Goal: Information Seeking & Learning: Learn about a topic

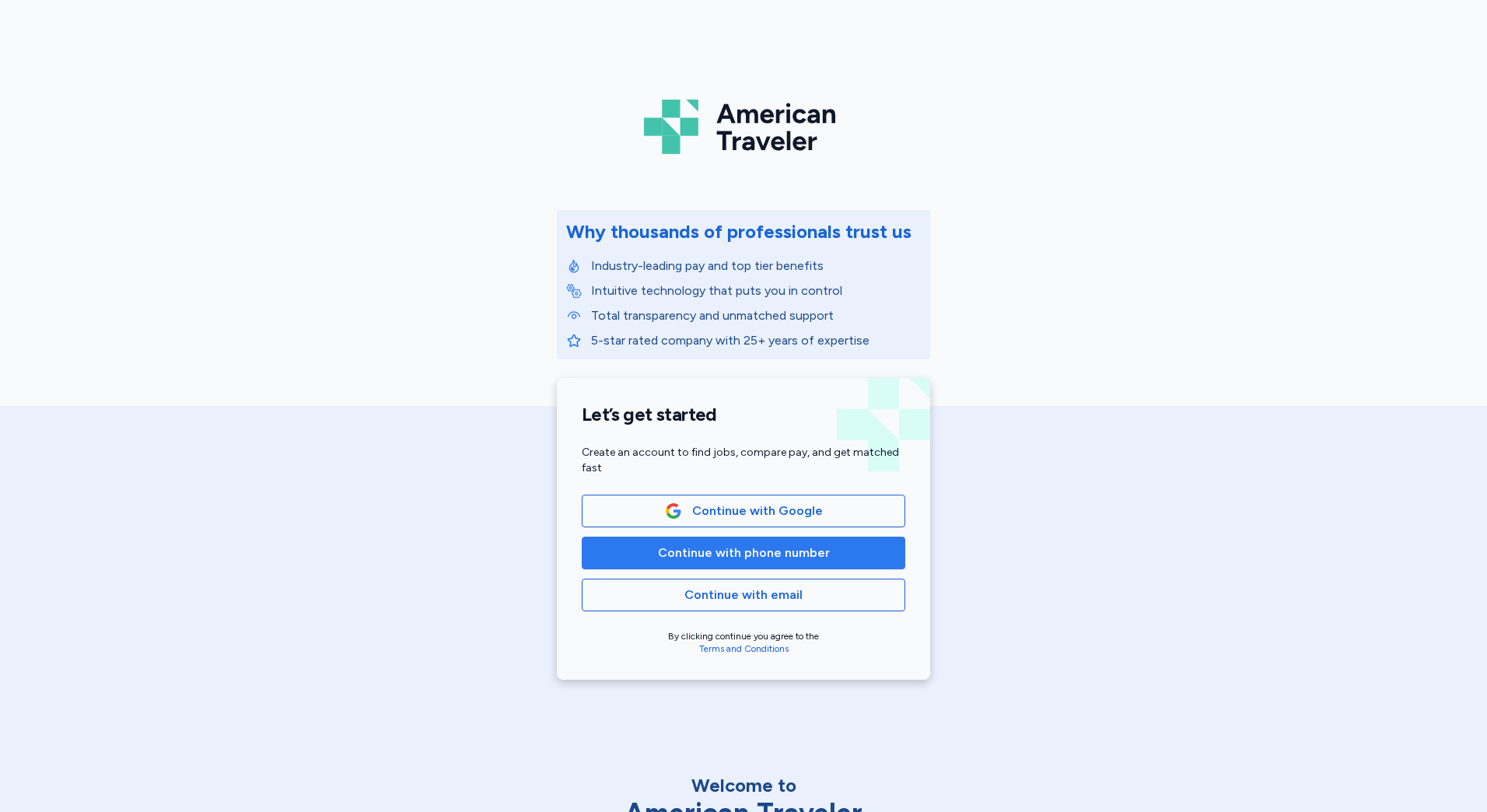
click at [865, 551] on span "Continue with phone number" at bounding box center [744, 553] width 297 height 19
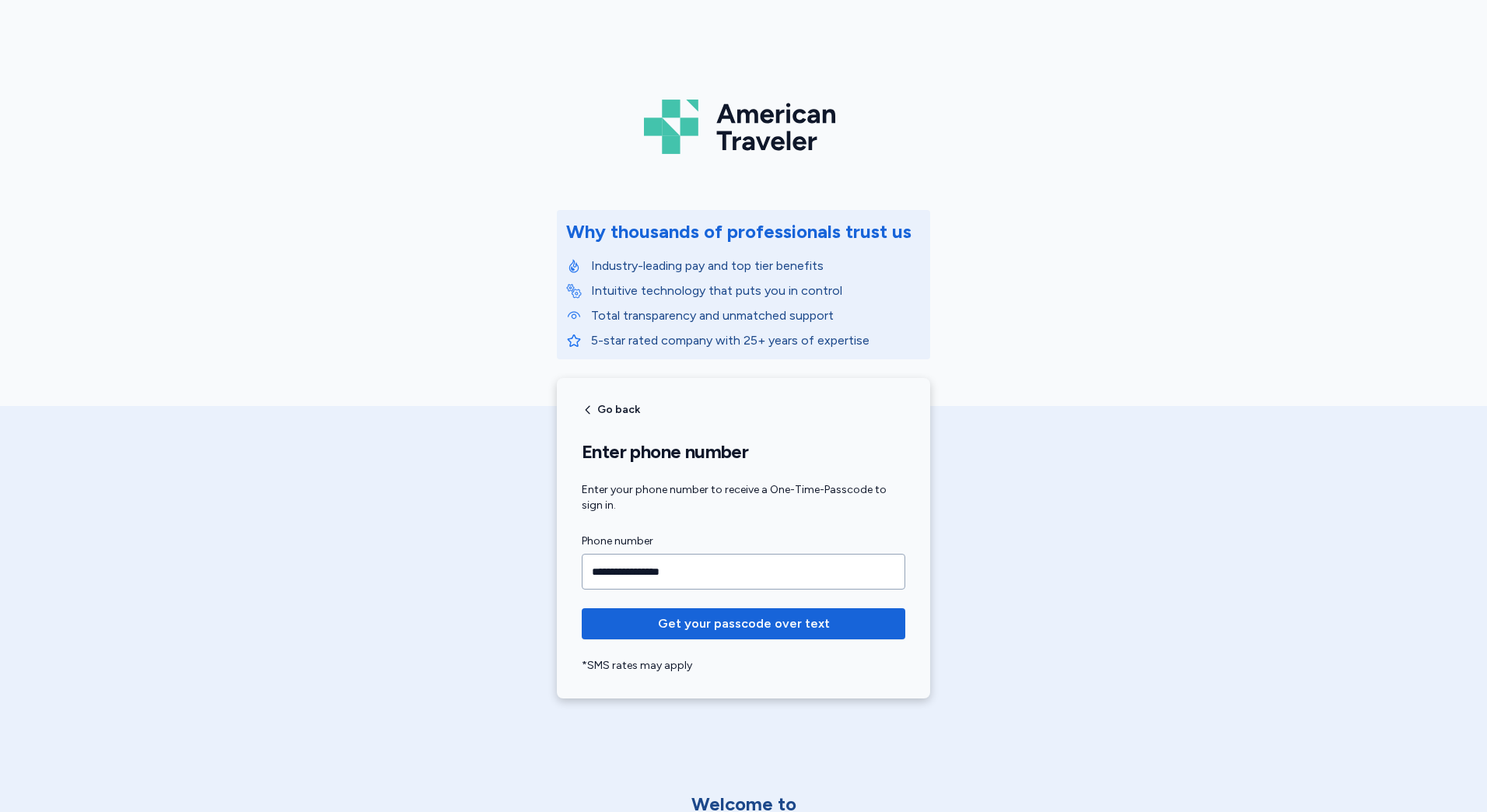
type input "**********"
click at [582, 608] on button "Get your passcode over text" at bounding box center [744, 623] width 324 height 31
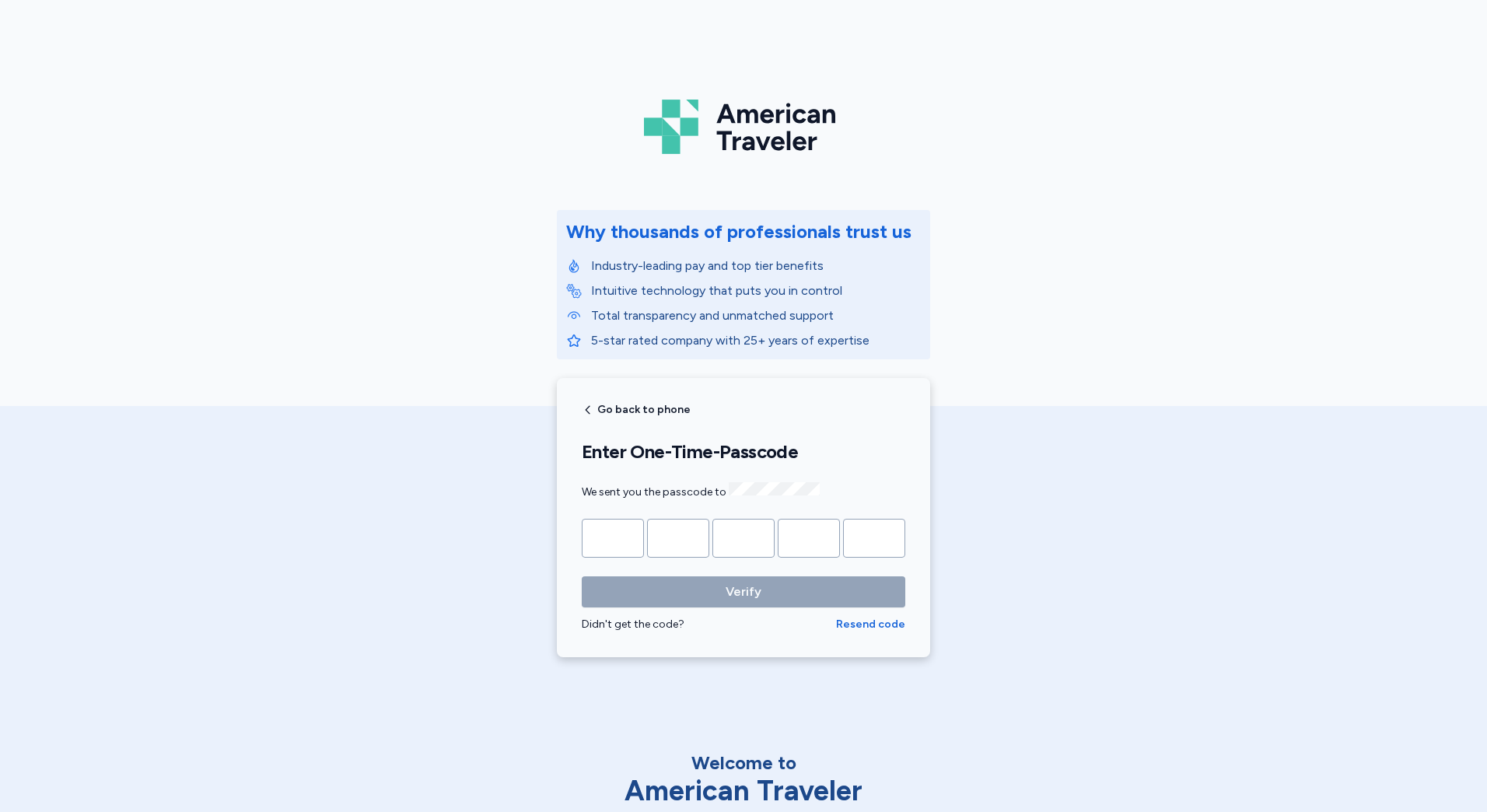
type input "*"
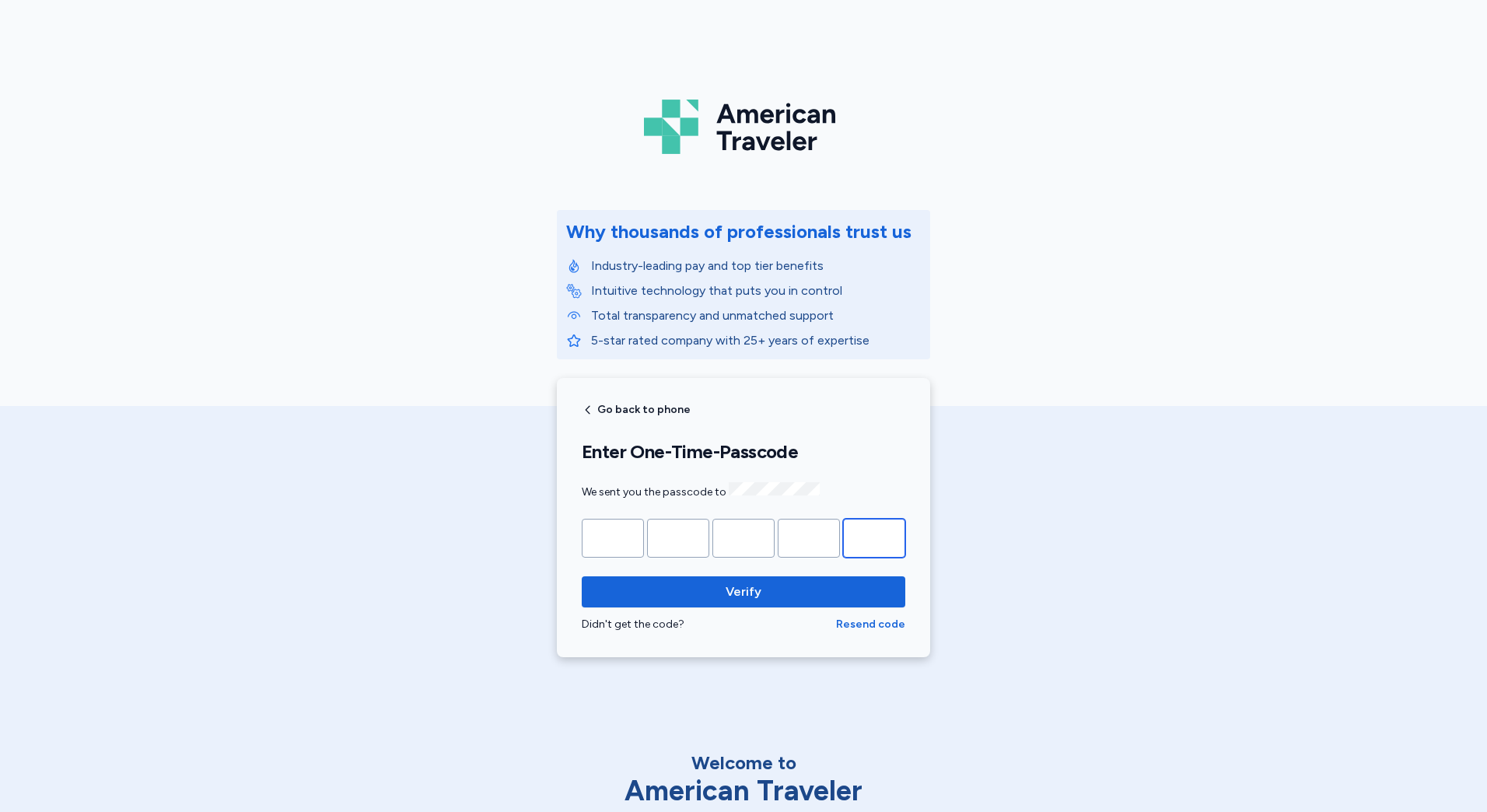
type input "*"
click at [582, 576] on button "Verify" at bounding box center [744, 591] width 324 height 31
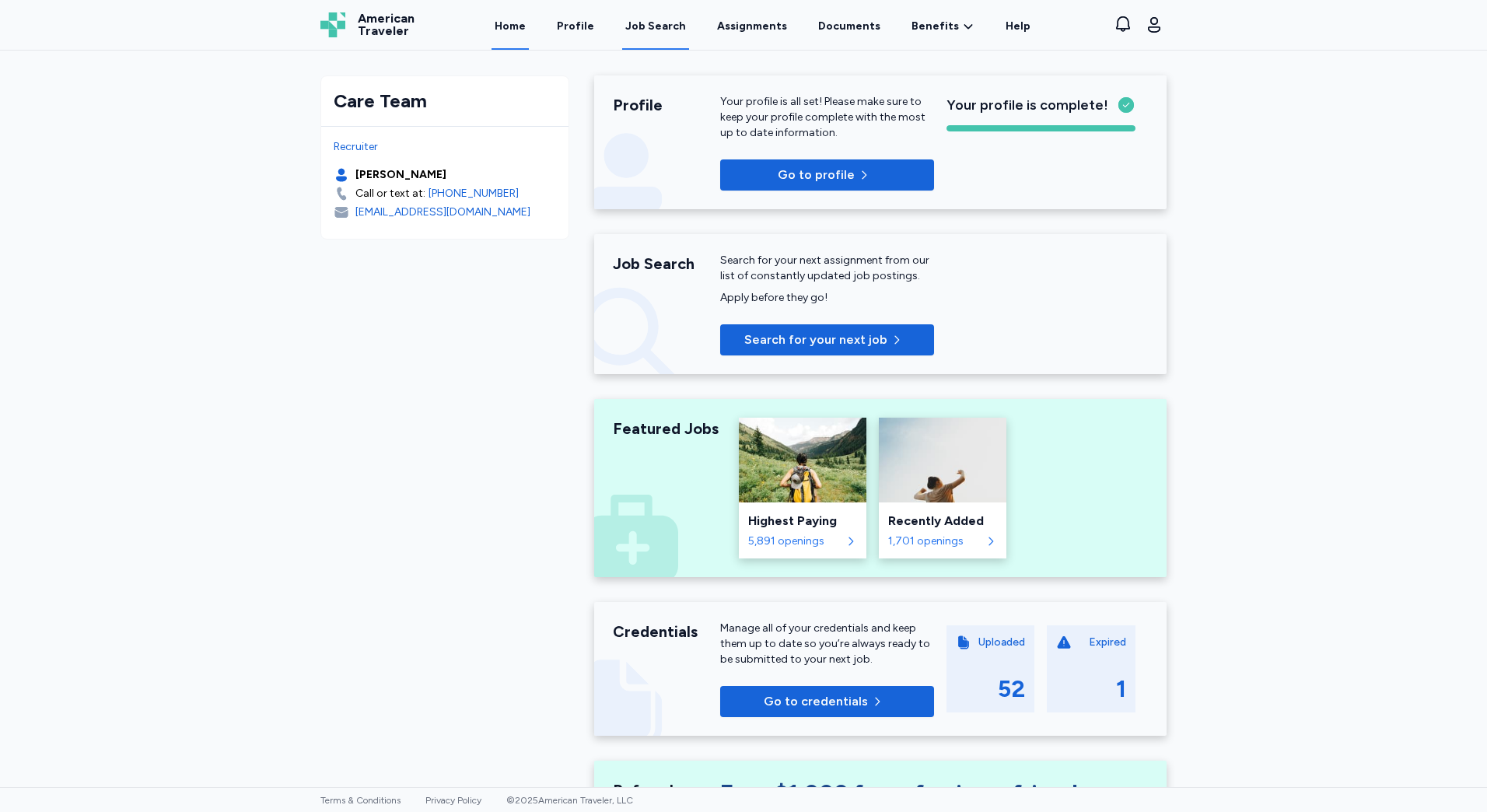
click at [642, 25] on div "Job Search" at bounding box center [655, 26] width 61 height 16
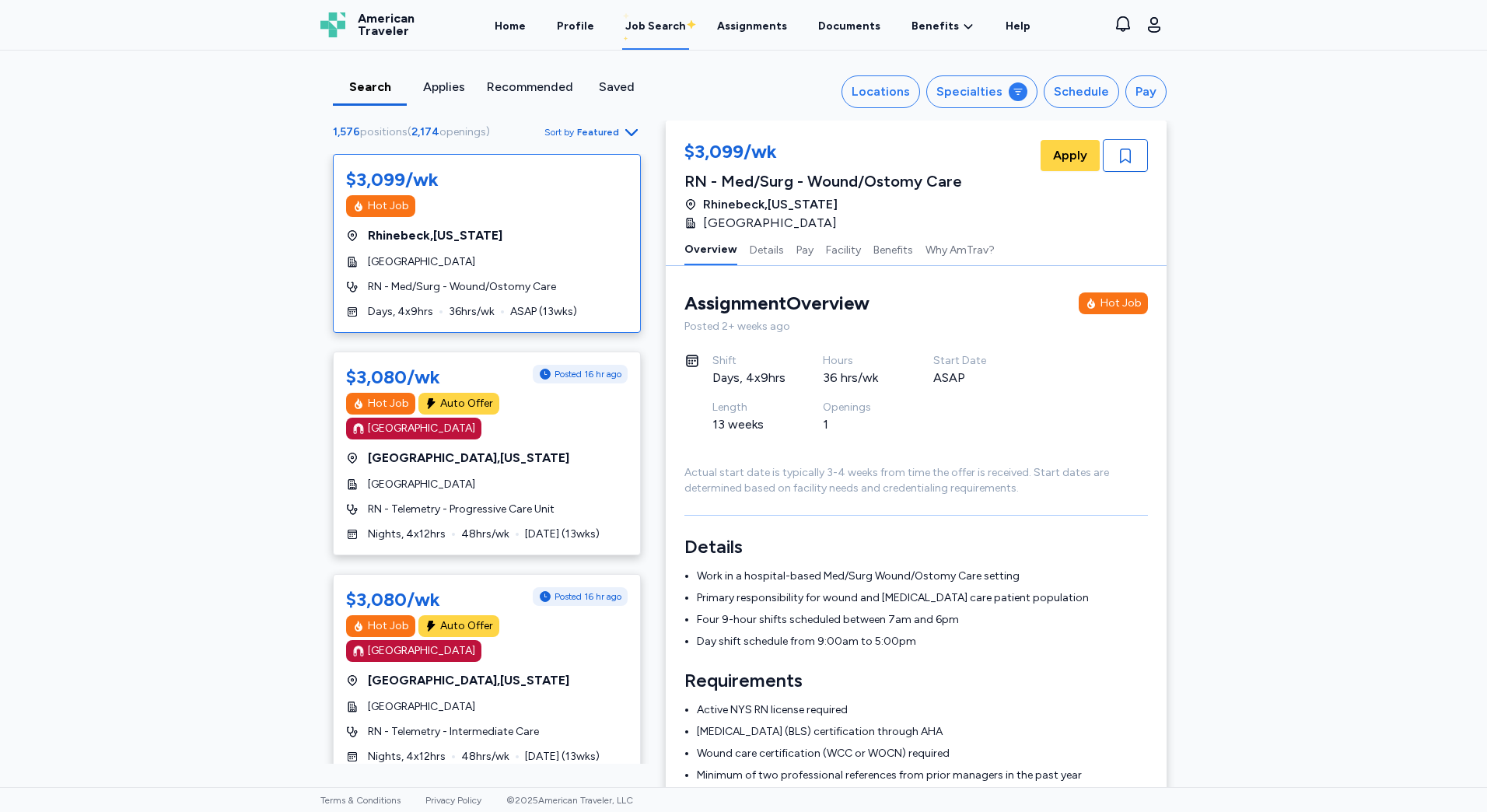
click at [437, 81] on div "Applies" at bounding box center [443, 87] width 61 height 19
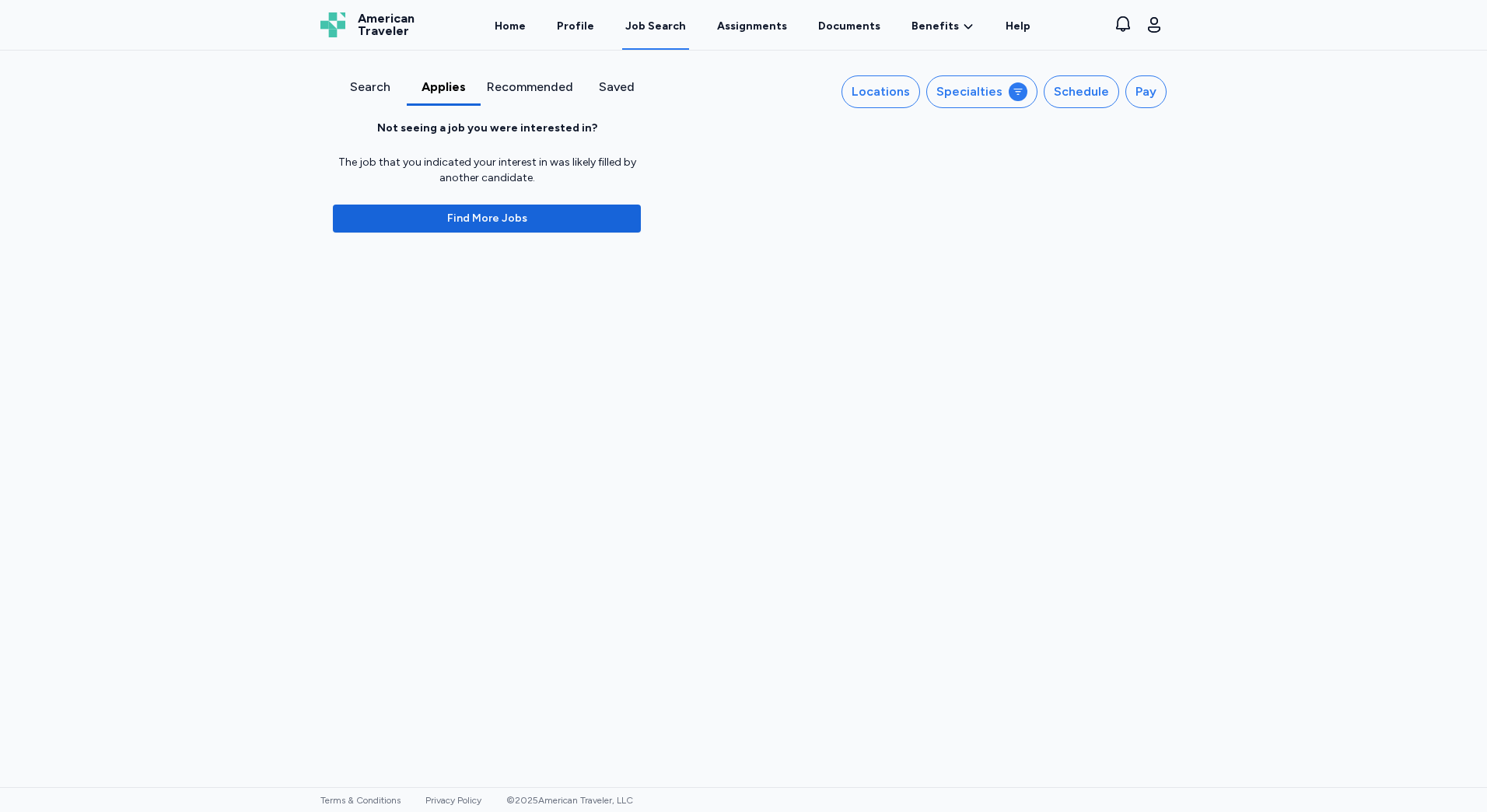
click at [380, 91] on div "Search" at bounding box center [369, 87] width 61 height 19
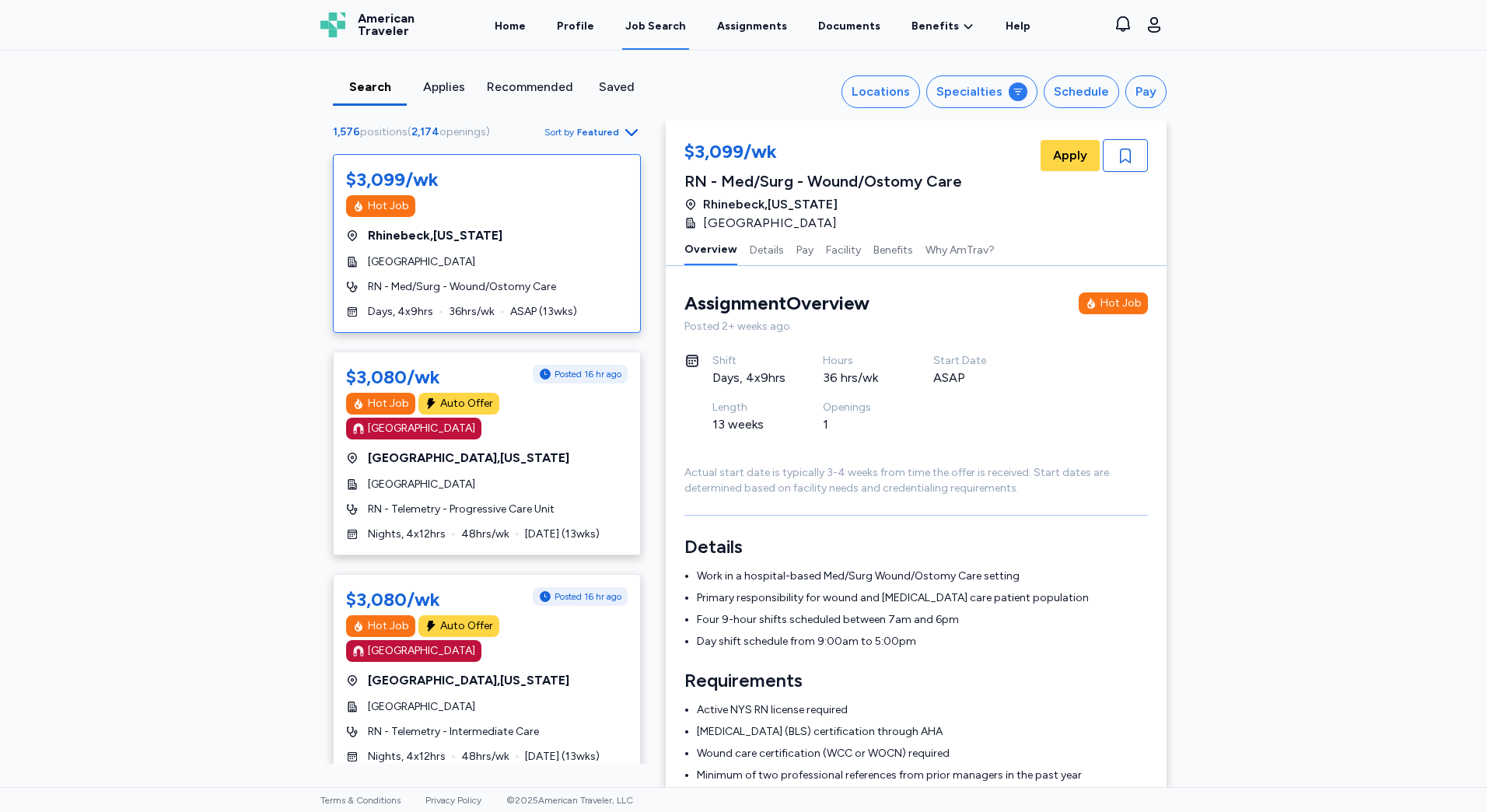
click at [577, 127] on span "Featured" at bounding box center [598, 131] width 42 height 12
click at [515, 200] on div "Highest Pay" at bounding box center [542, 200] width 187 height 31
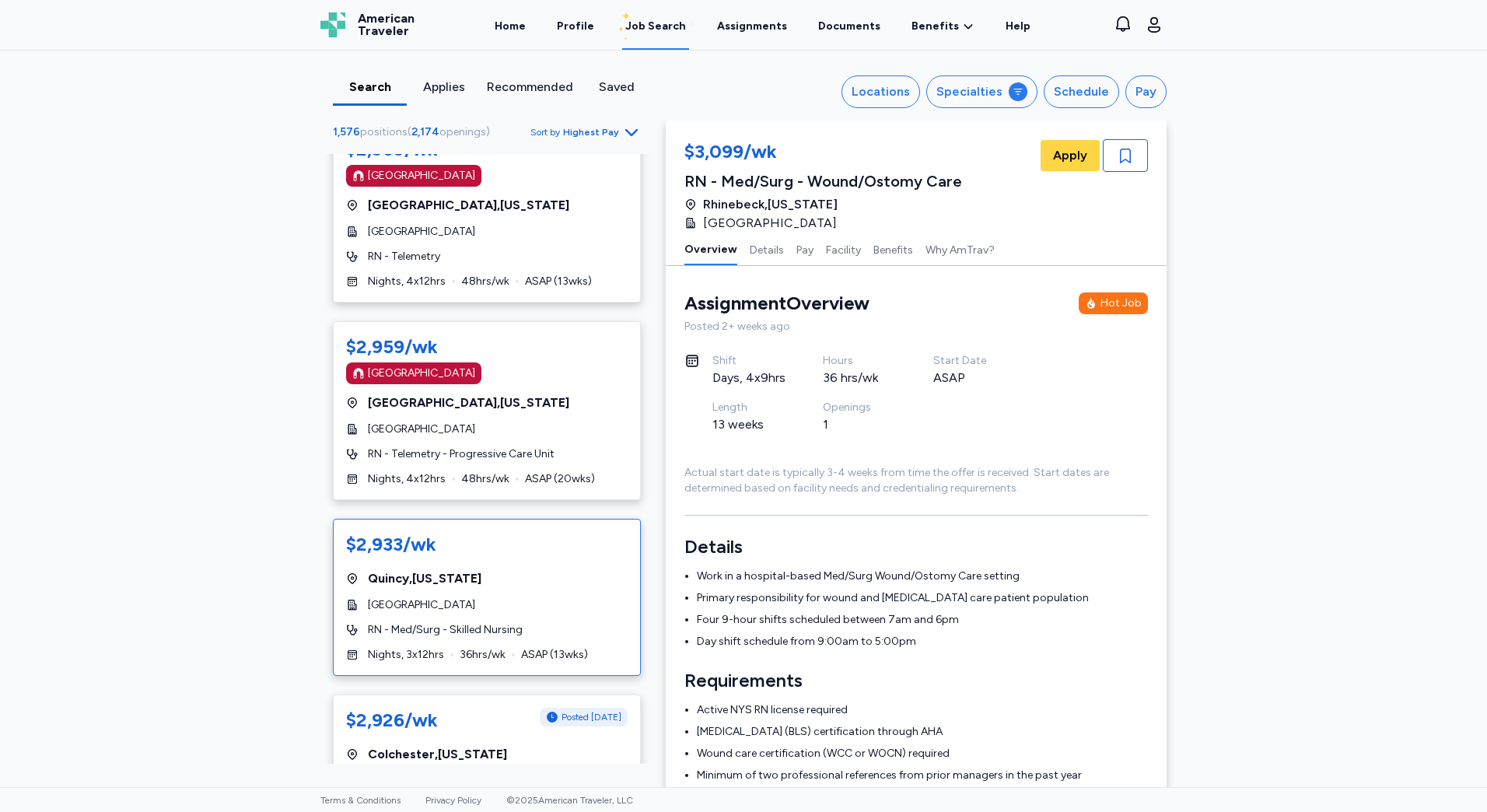
scroll to position [7622, 0]
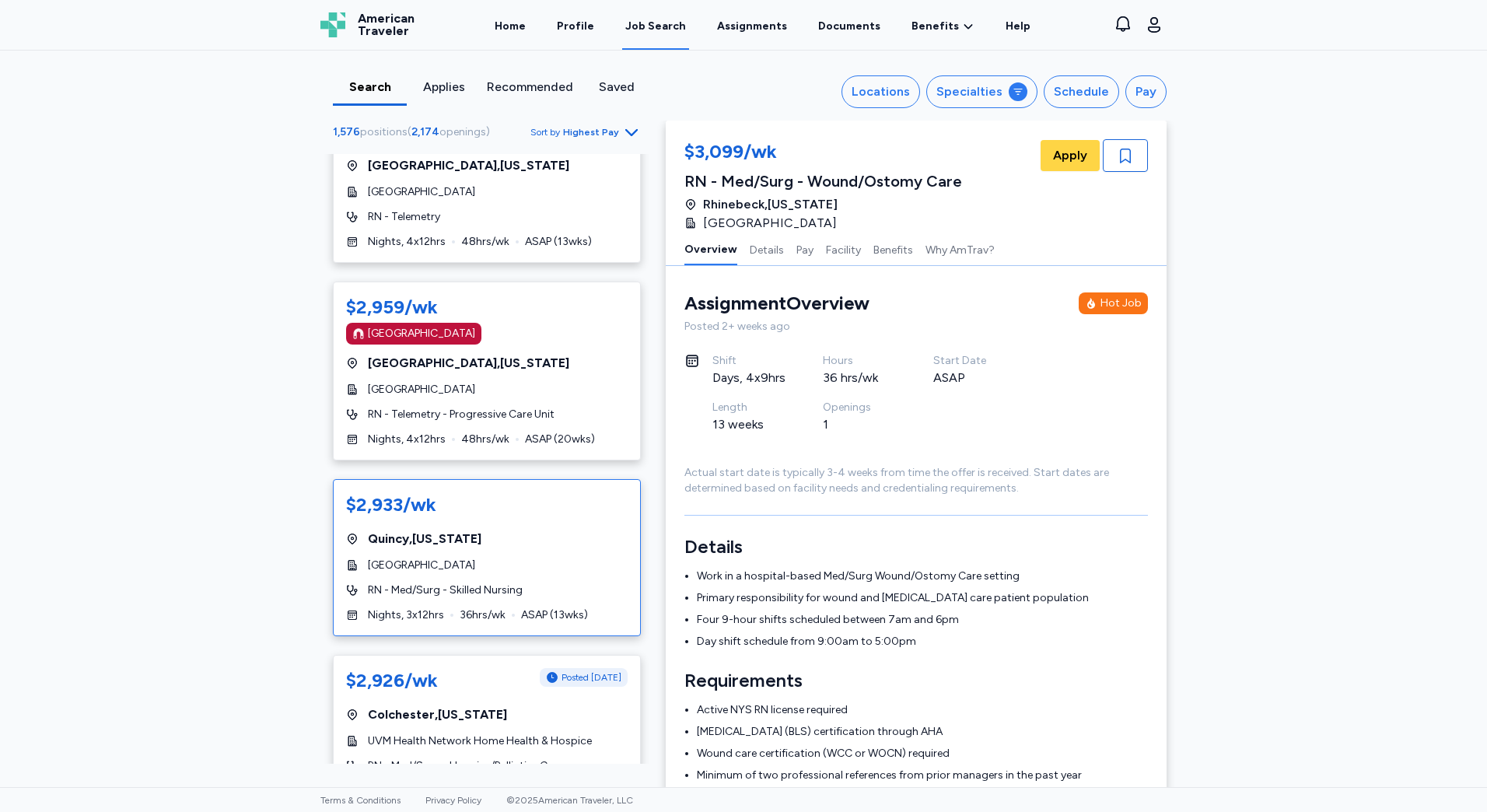
click at [508, 479] on div "$2,933/wk [GEOGRAPHIC_DATA] , [US_STATE] [GEOGRAPHIC_DATA] RN - Med/Surg - Skil…" at bounding box center [487, 557] width 308 height 157
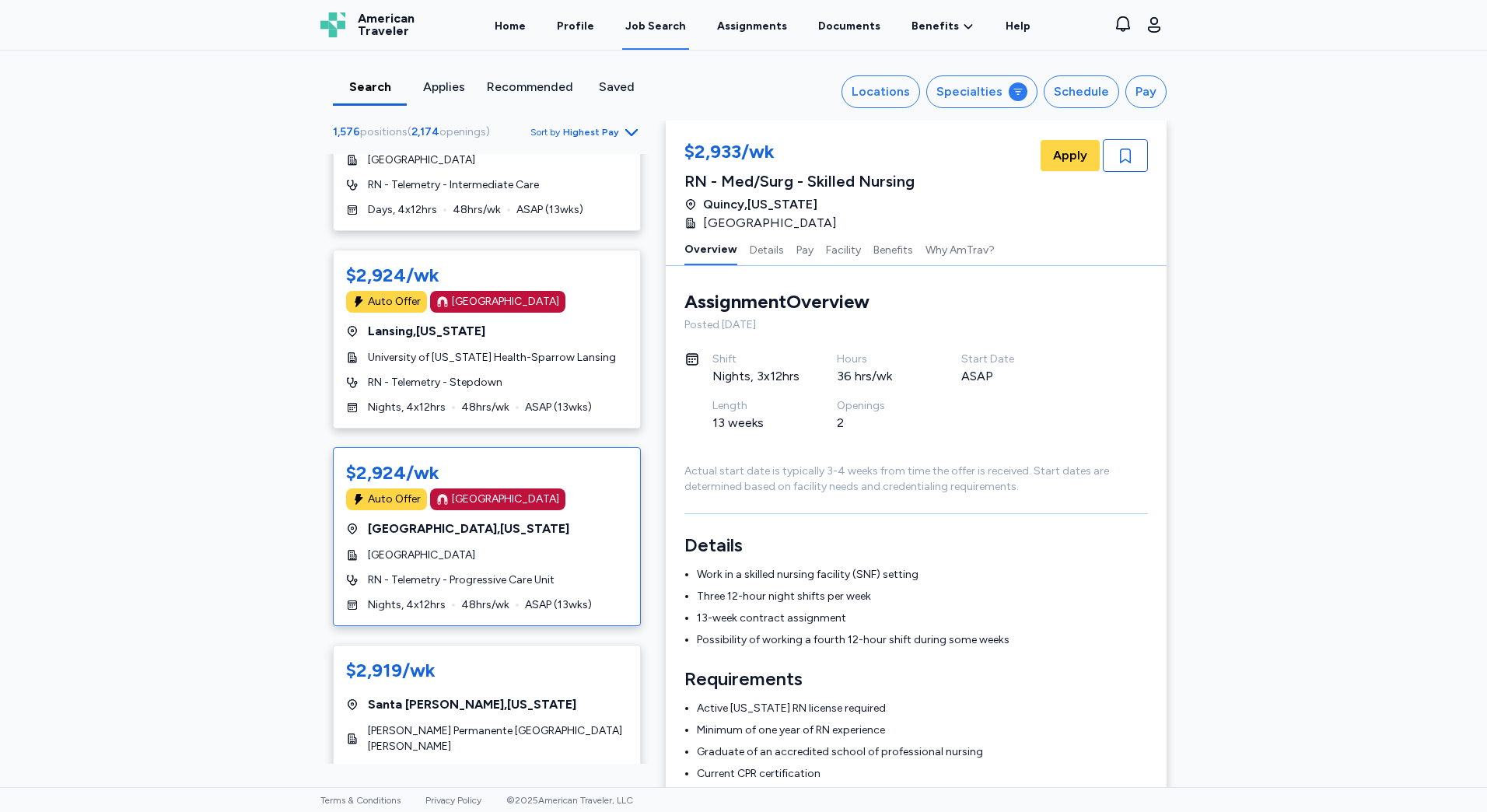
scroll to position [8909, 0]
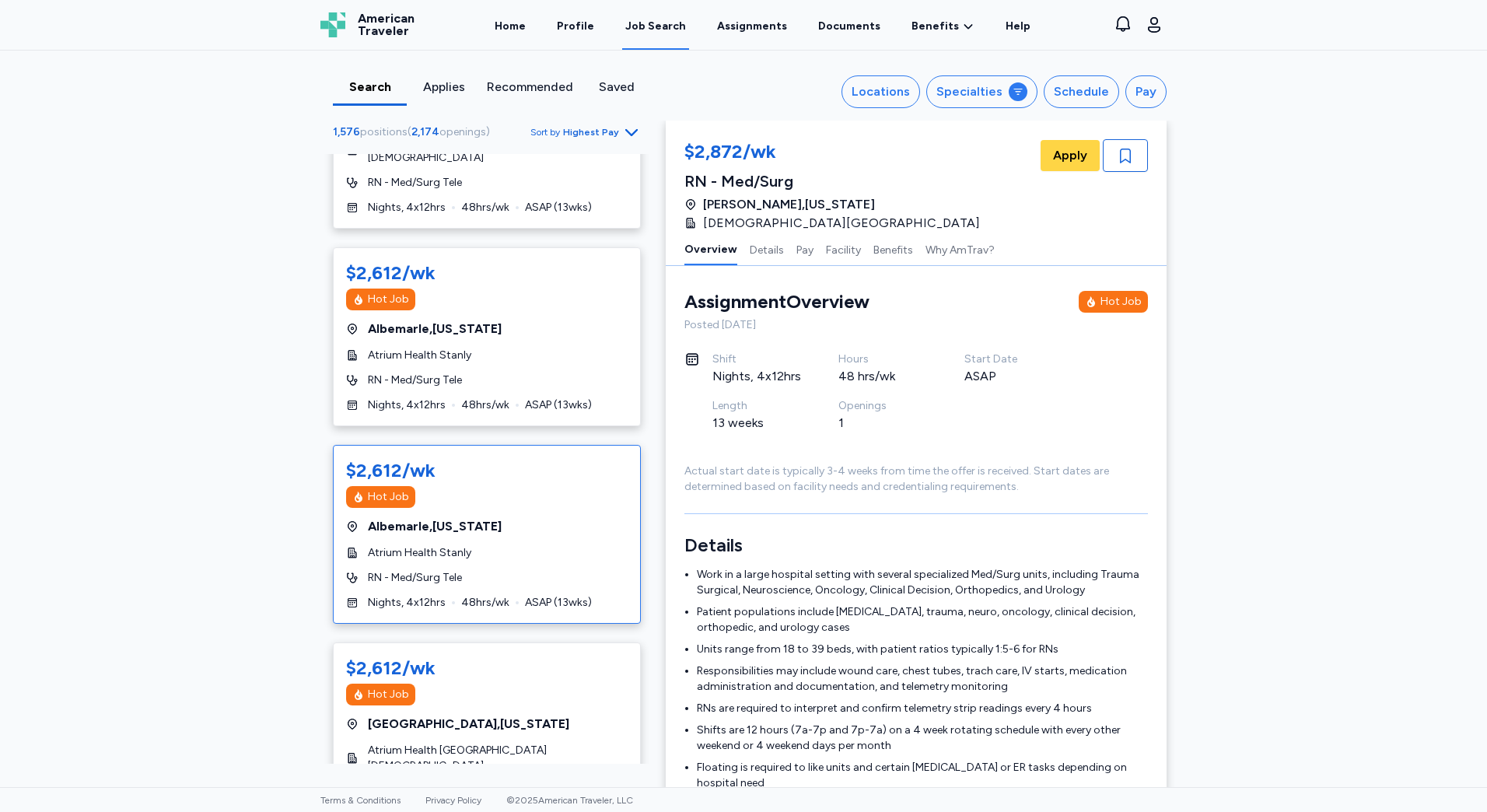
scroll to position [9003, 0]
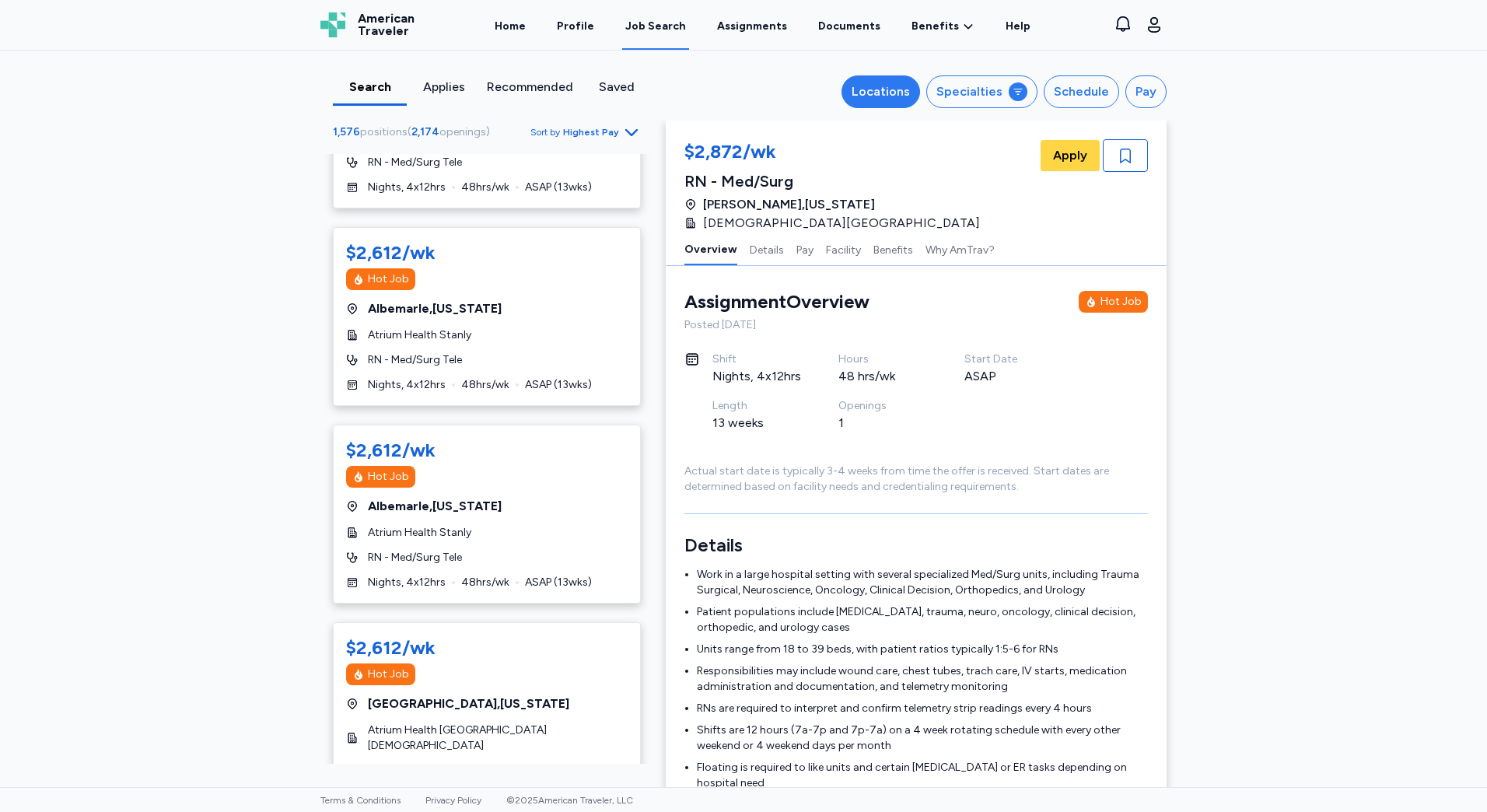
click at [900, 98] on div "Locations" at bounding box center [881, 92] width 58 height 19
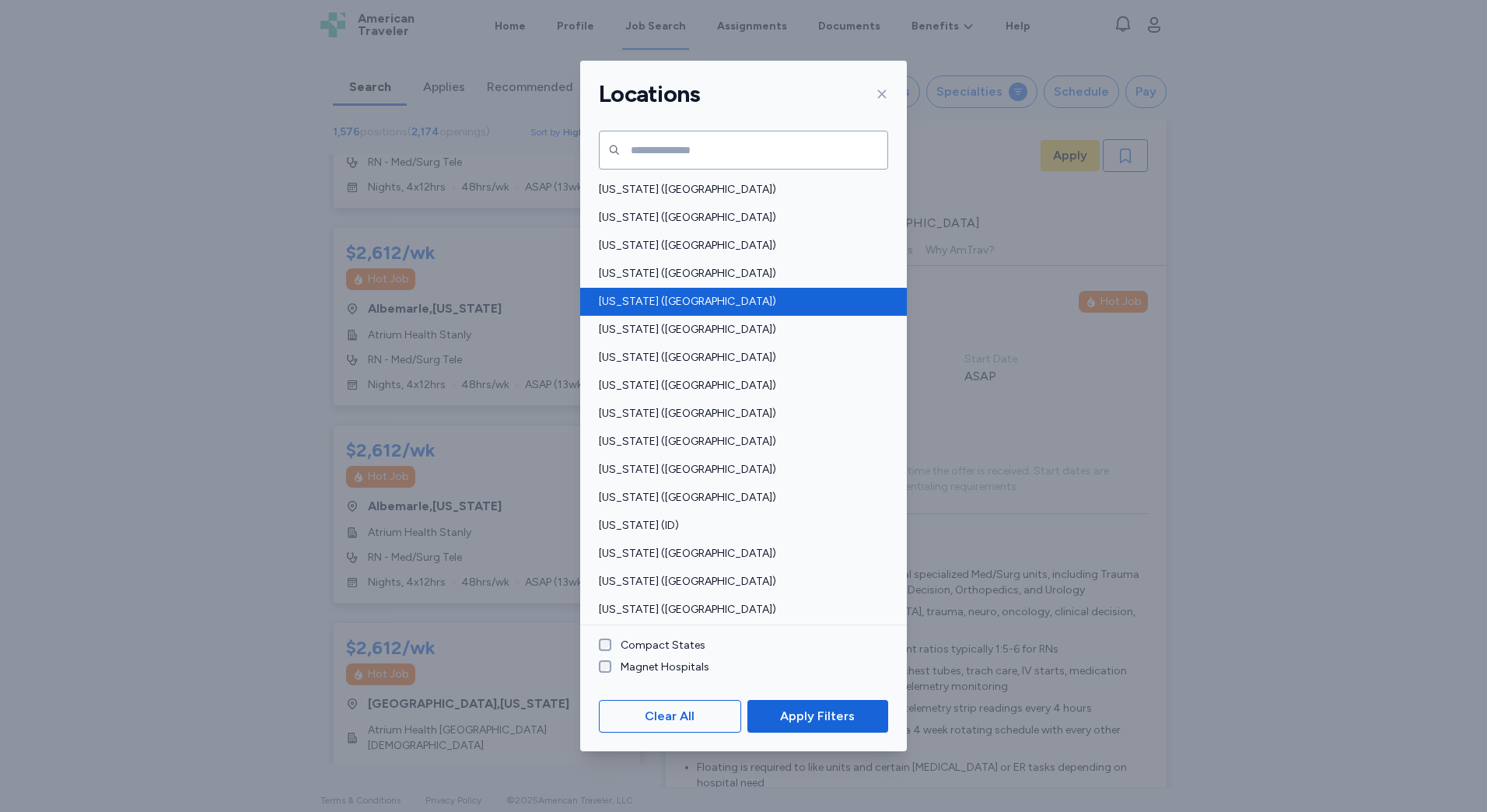
click at [667, 306] on span "[US_STATE] ([GEOGRAPHIC_DATA])" at bounding box center [739, 301] width 280 height 16
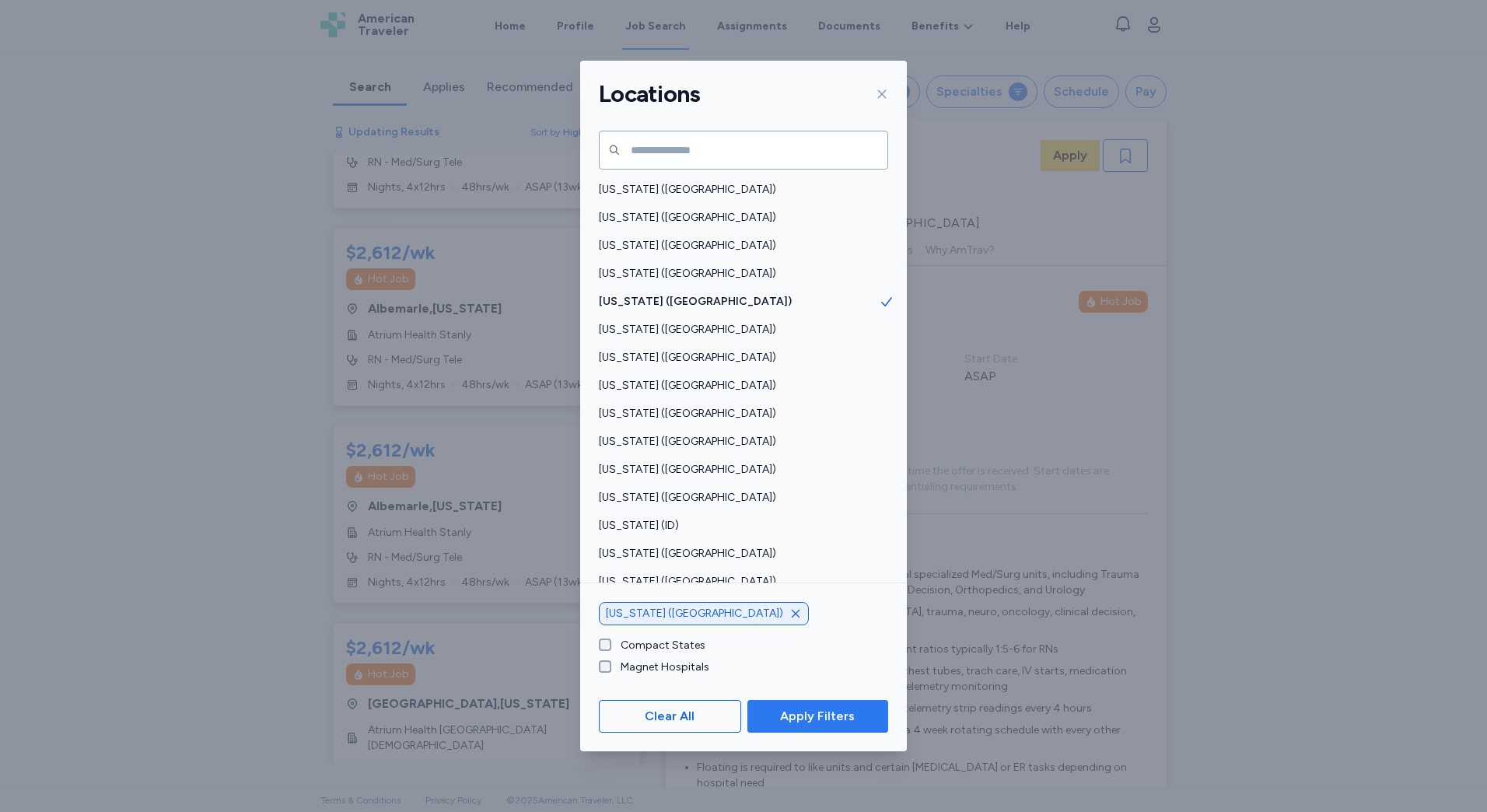
click at [808, 705] on button "Apply Filters" at bounding box center [818, 716] width 141 height 33
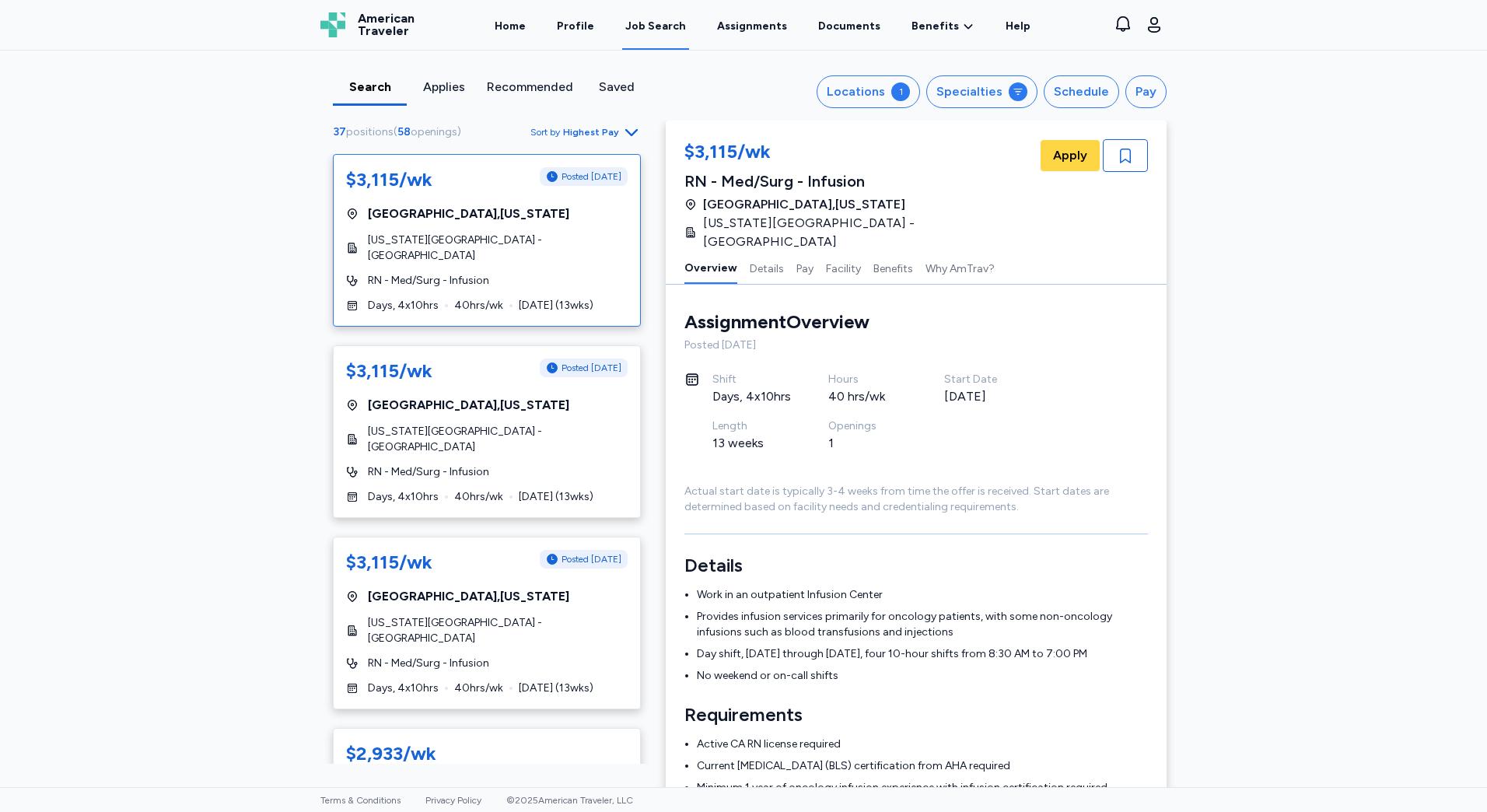
click at [551, 283] on div "RN - Med/Surg - Infusion" at bounding box center [487, 281] width 282 height 16
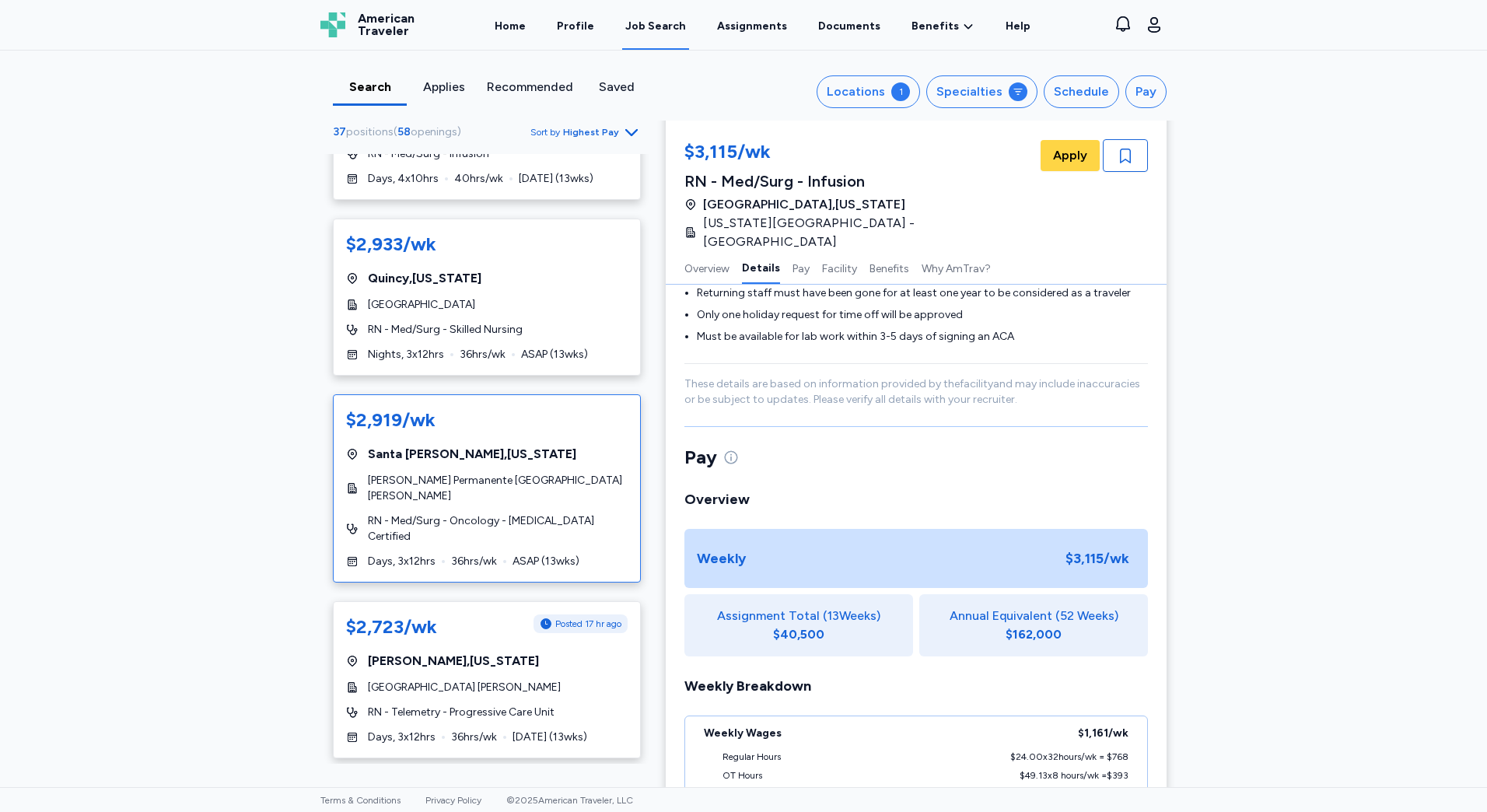
scroll to position [544, 0]
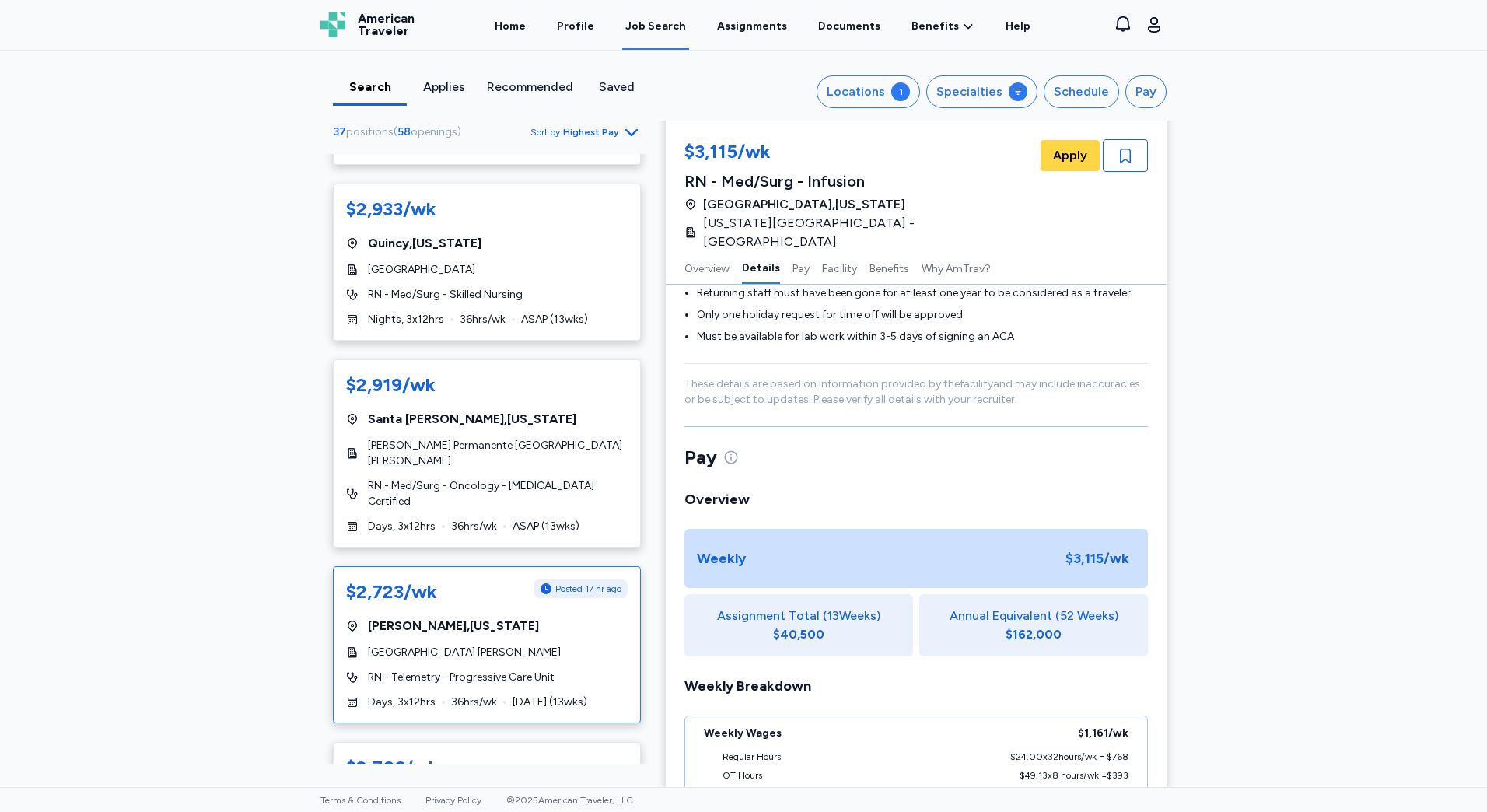
click at [531, 617] on div "Redding , [US_STATE]" at bounding box center [487, 626] width 282 height 19
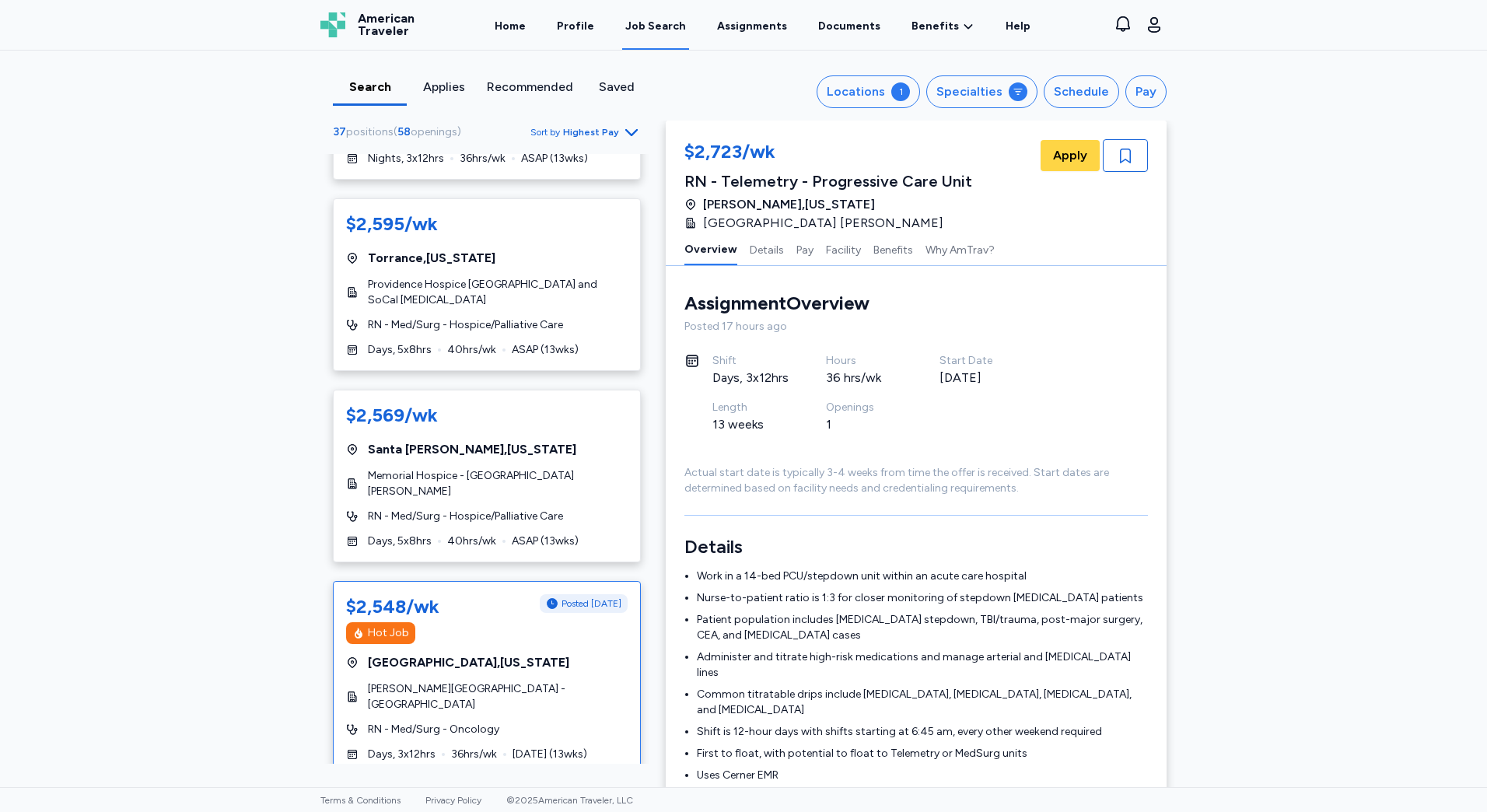
scroll to position [1478, 0]
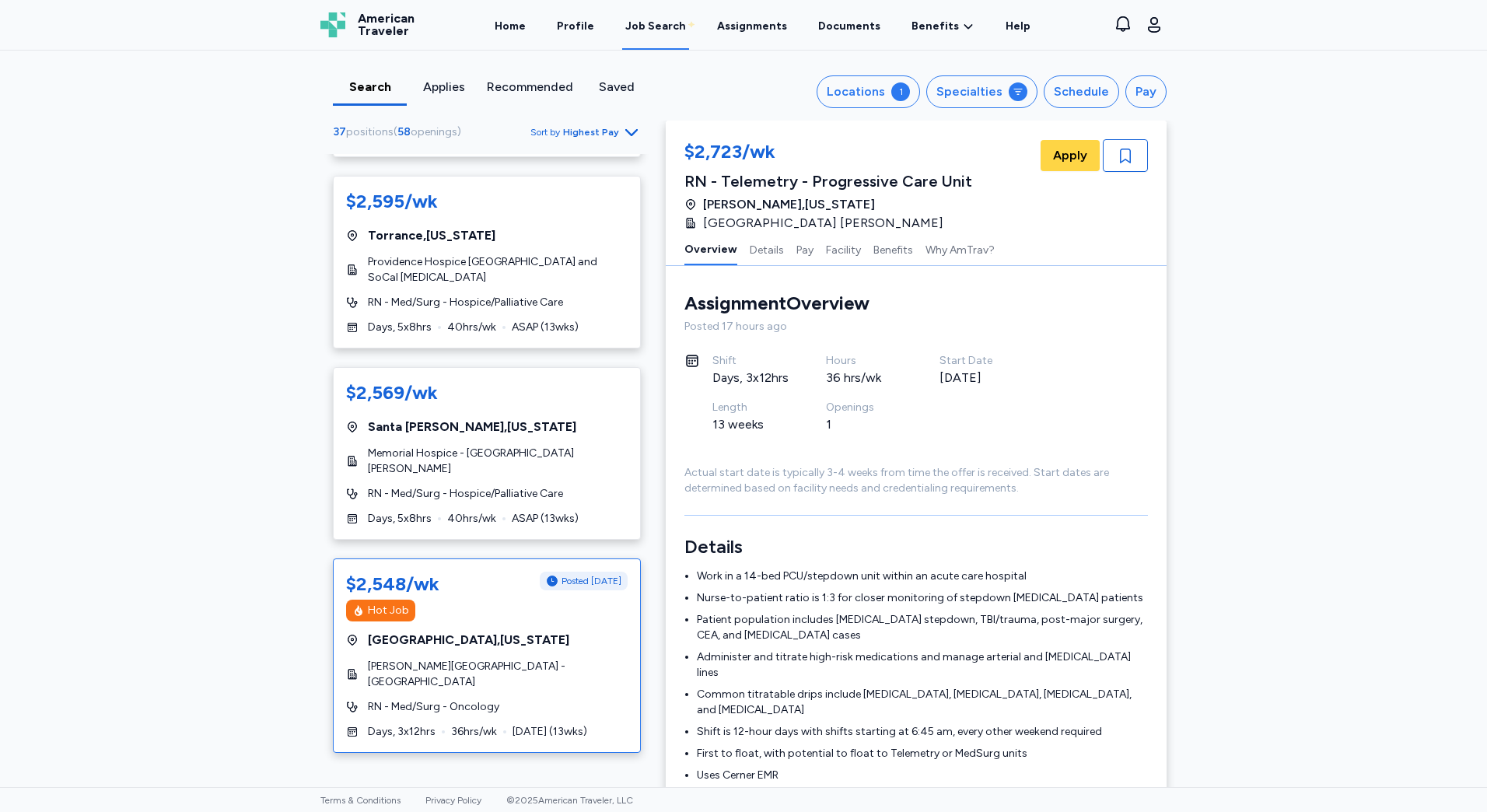
click at [570, 631] on div "[GEOGRAPHIC_DATA] , [US_STATE]" at bounding box center [487, 640] width 282 height 19
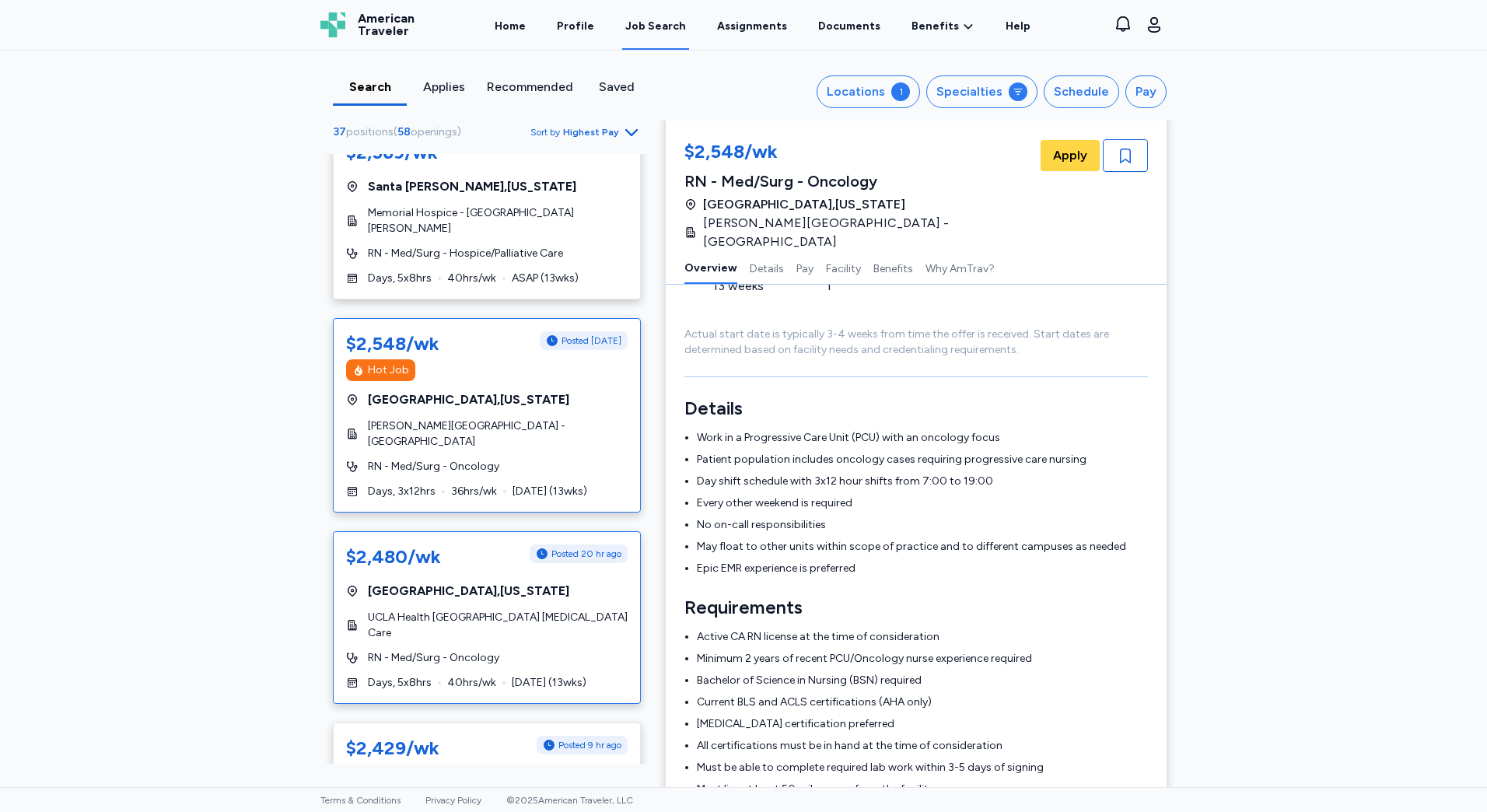
scroll to position [1866, 0]
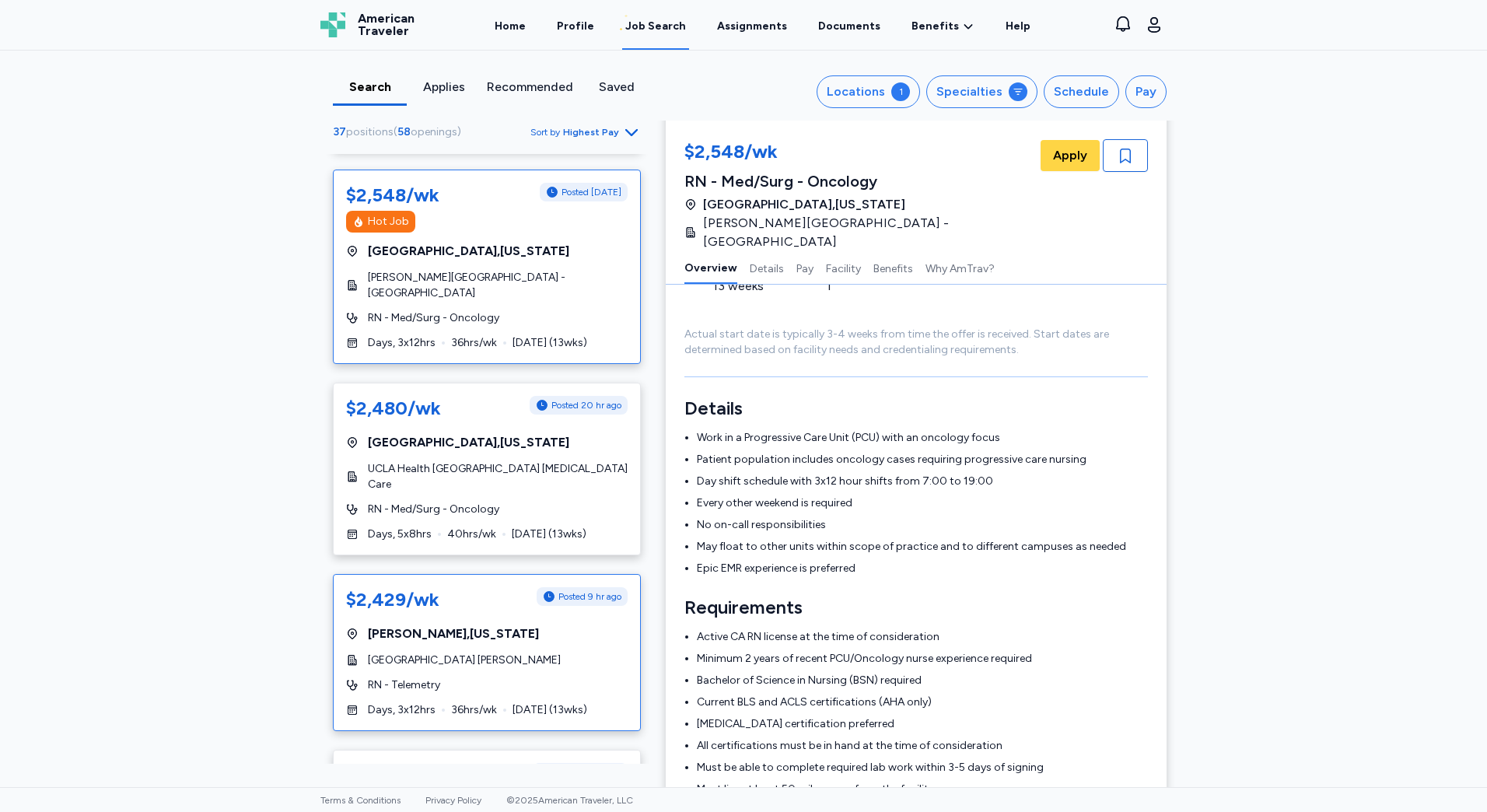
click at [584, 678] on div "RN - Telemetry" at bounding box center [487, 685] width 282 height 16
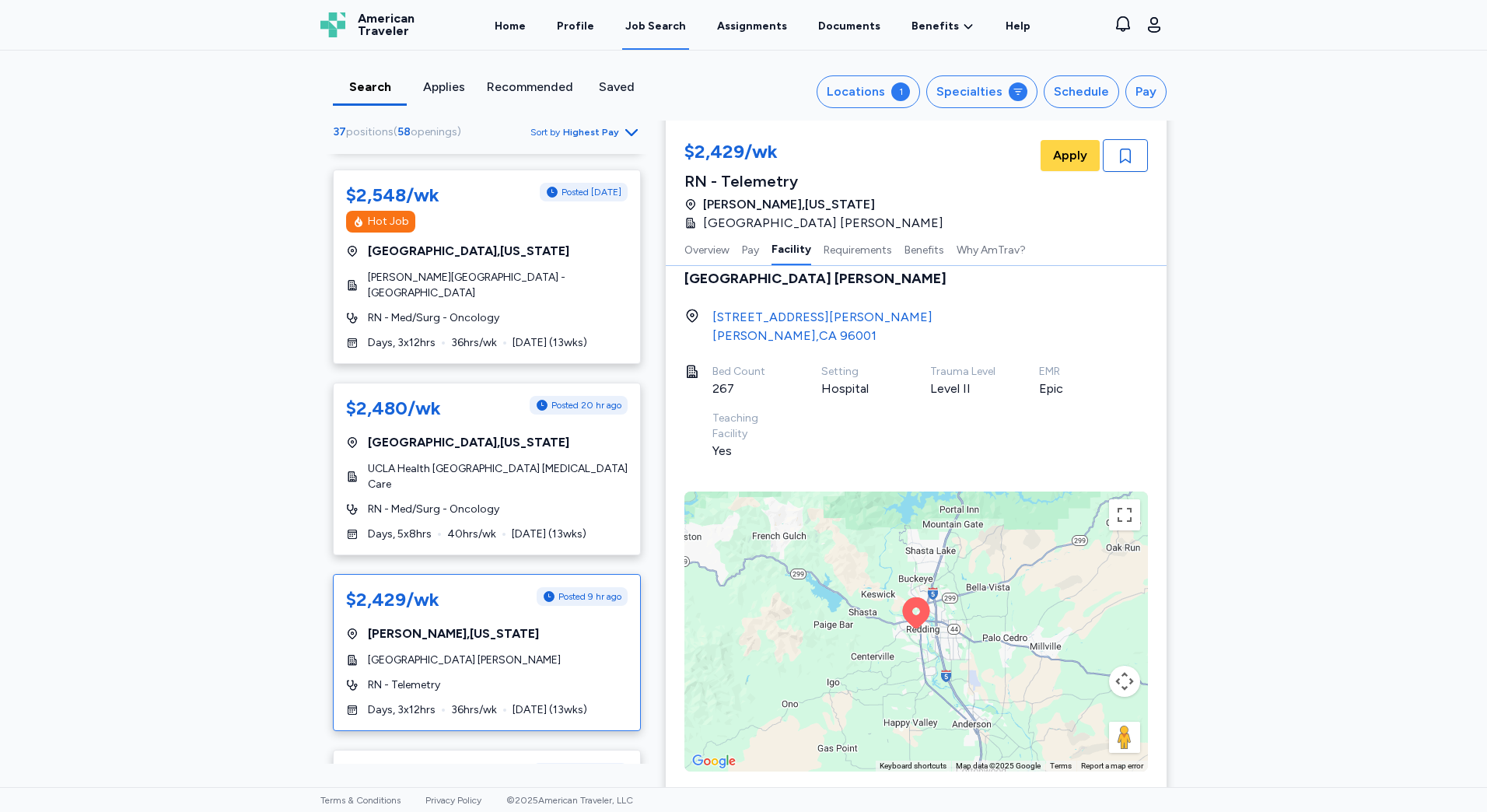
scroll to position [857, 0]
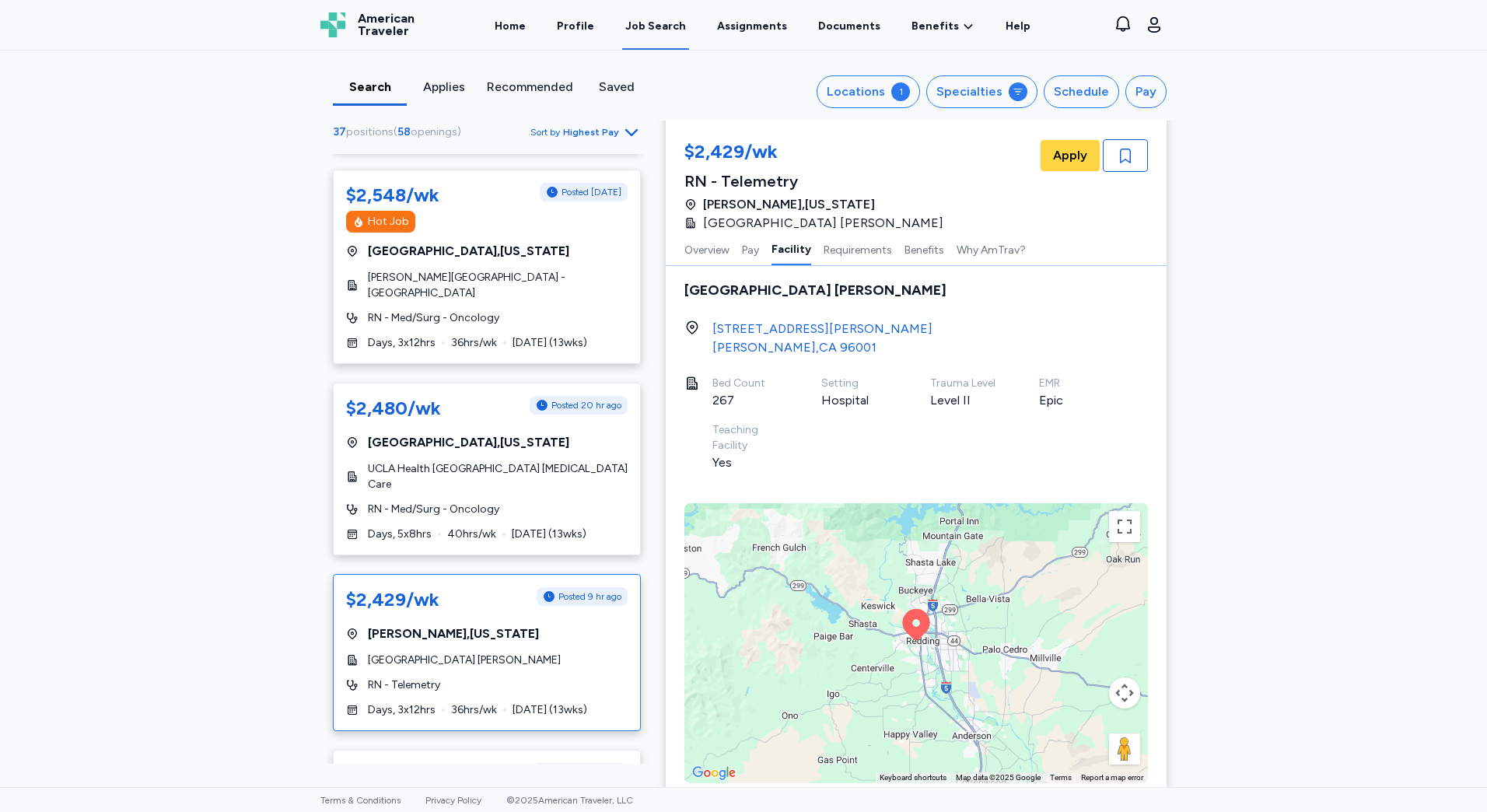
click at [789, 349] on div "[GEOGRAPHIC_DATA]" at bounding box center [822, 347] width 220 height 19
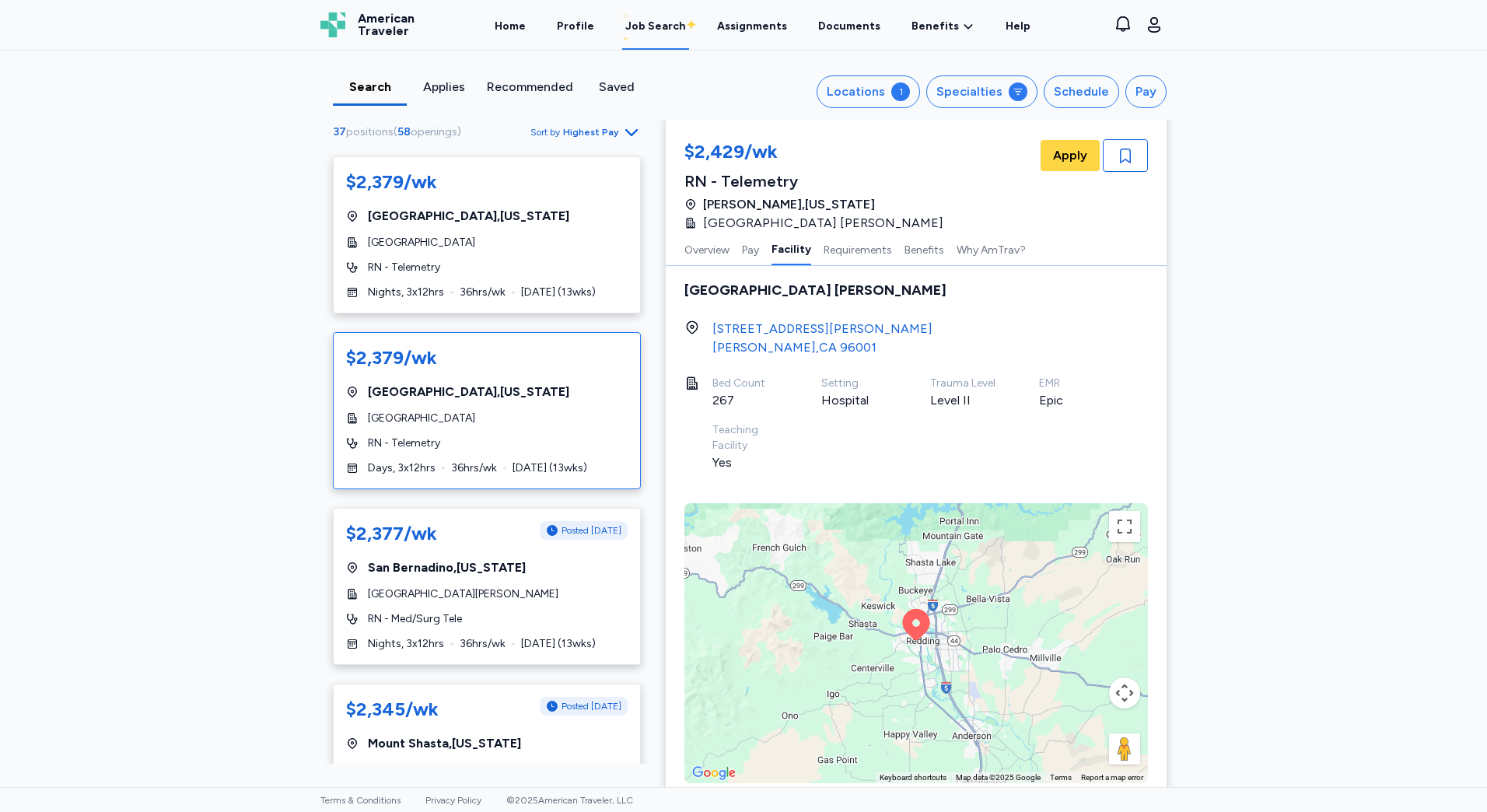
scroll to position [3033, 0]
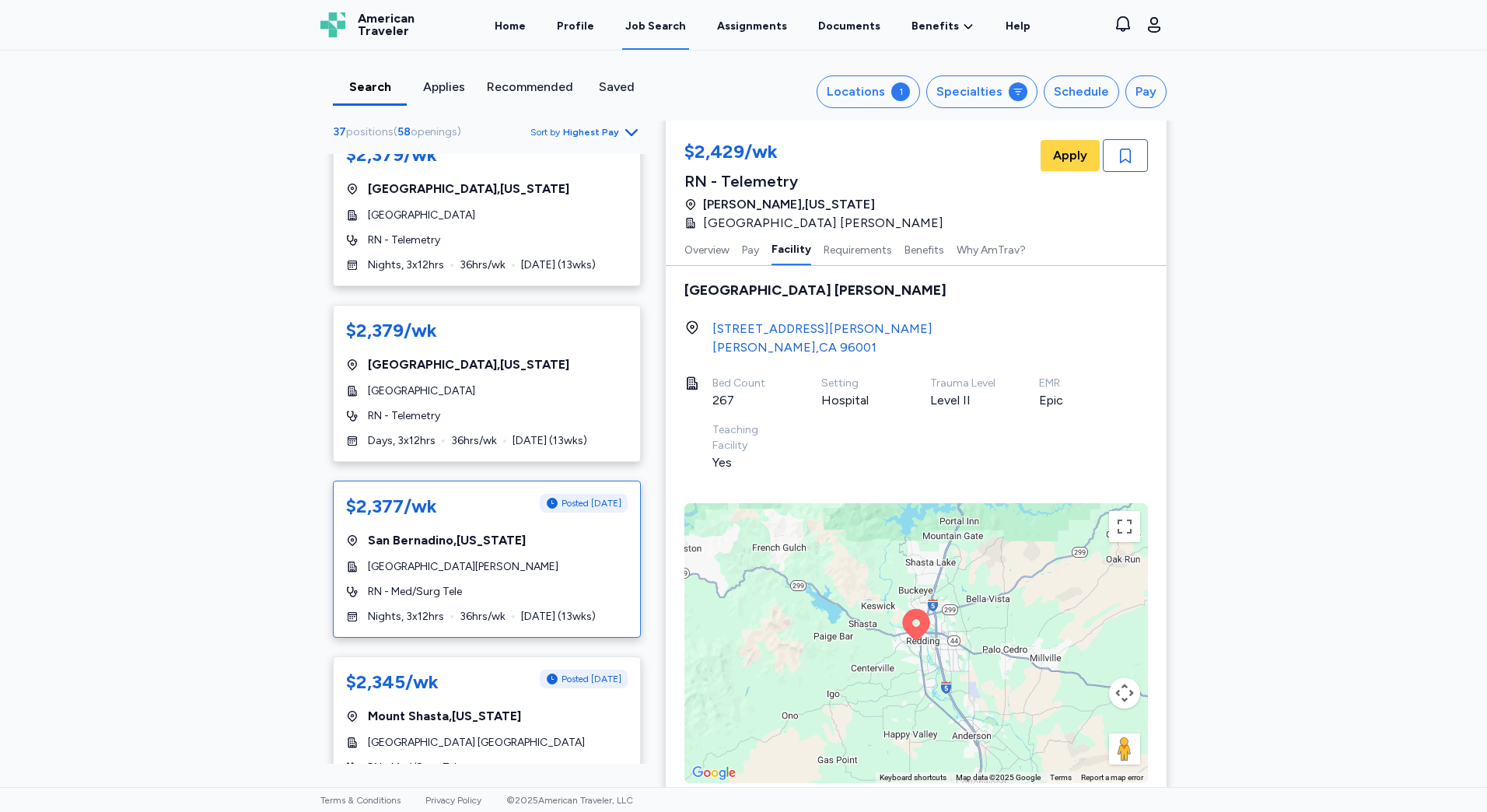
click at [533, 531] on div "[GEOGRAPHIC_DATA] , [US_STATE]" at bounding box center [487, 541] width 282 height 19
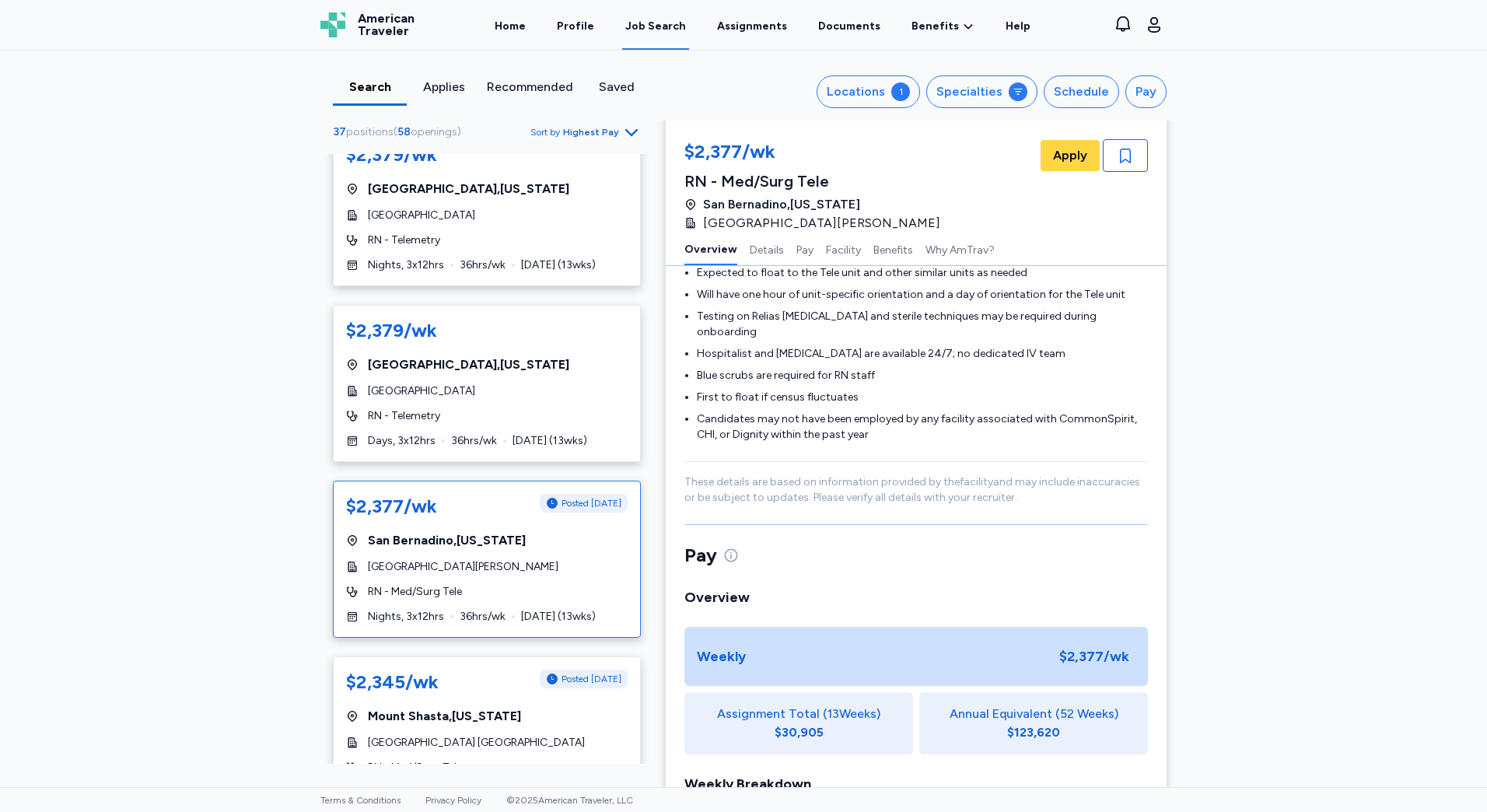
scroll to position [2, 0]
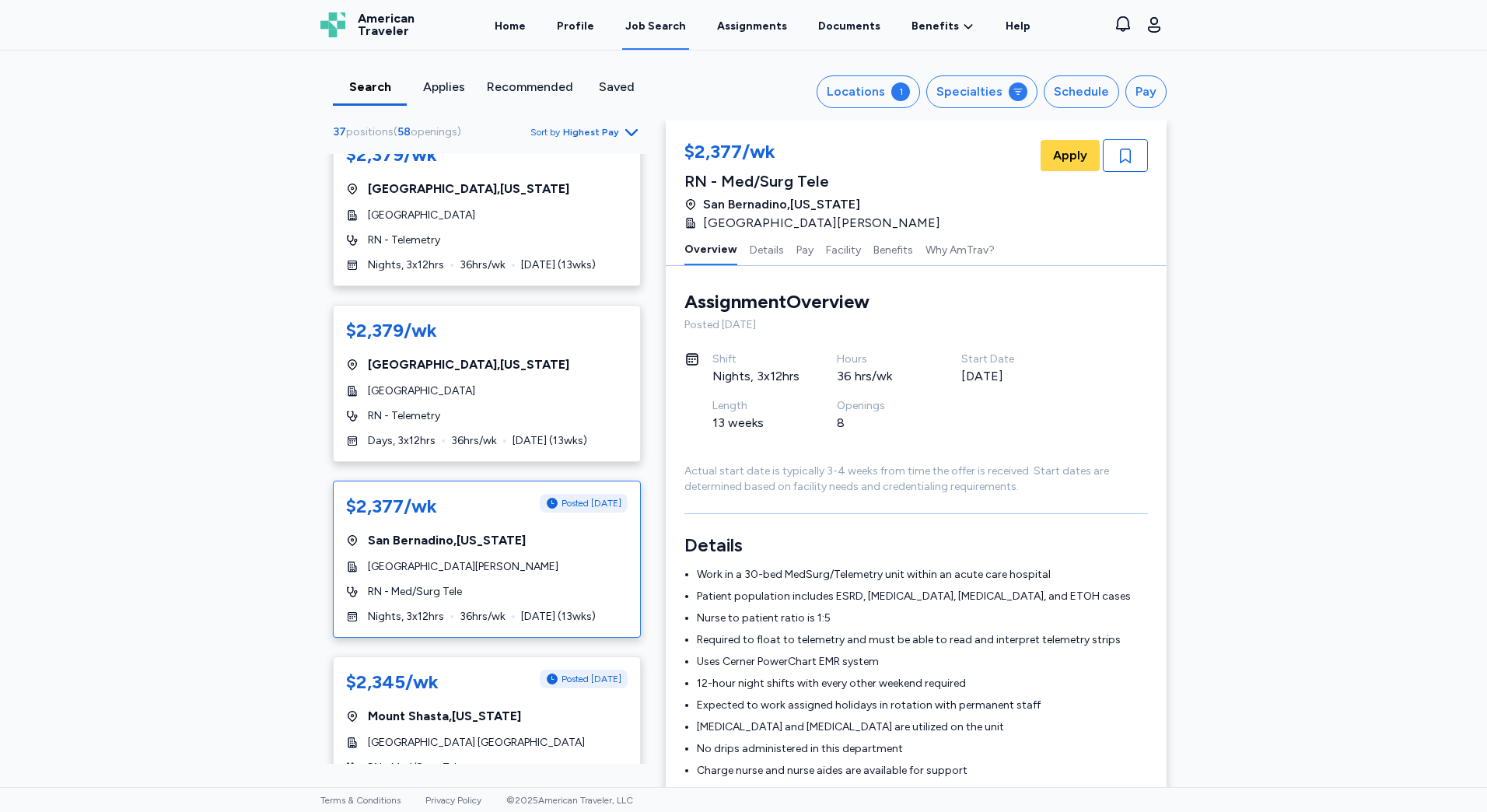
click at [909, 598] on li "Patient population includes ESRD, [MEDICAL_DATA], [MEDICAL_DATA], and ETOH cases" at bounding box center [922, 596] width 452 height 16
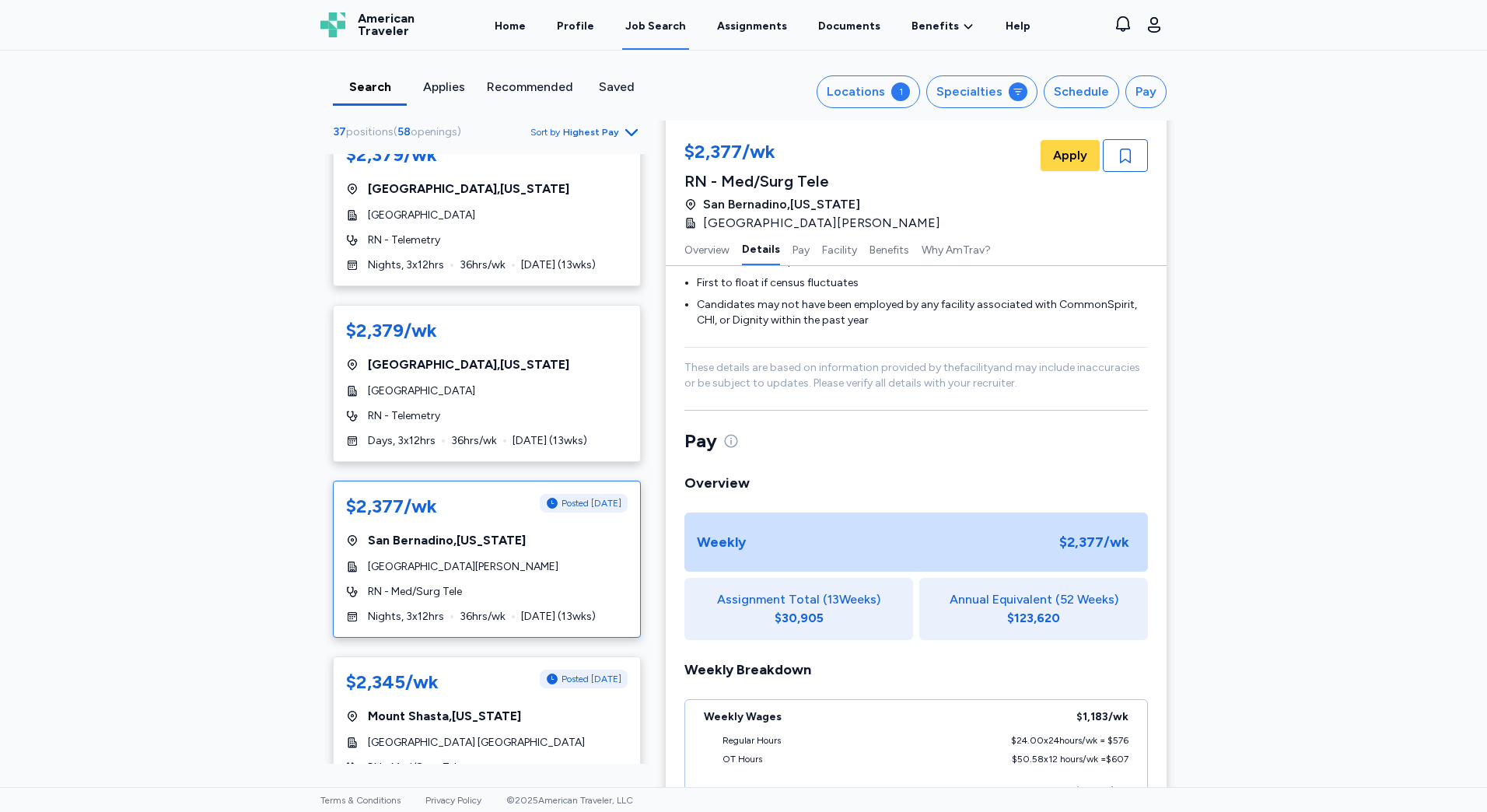
scroll to position [1091, 0]
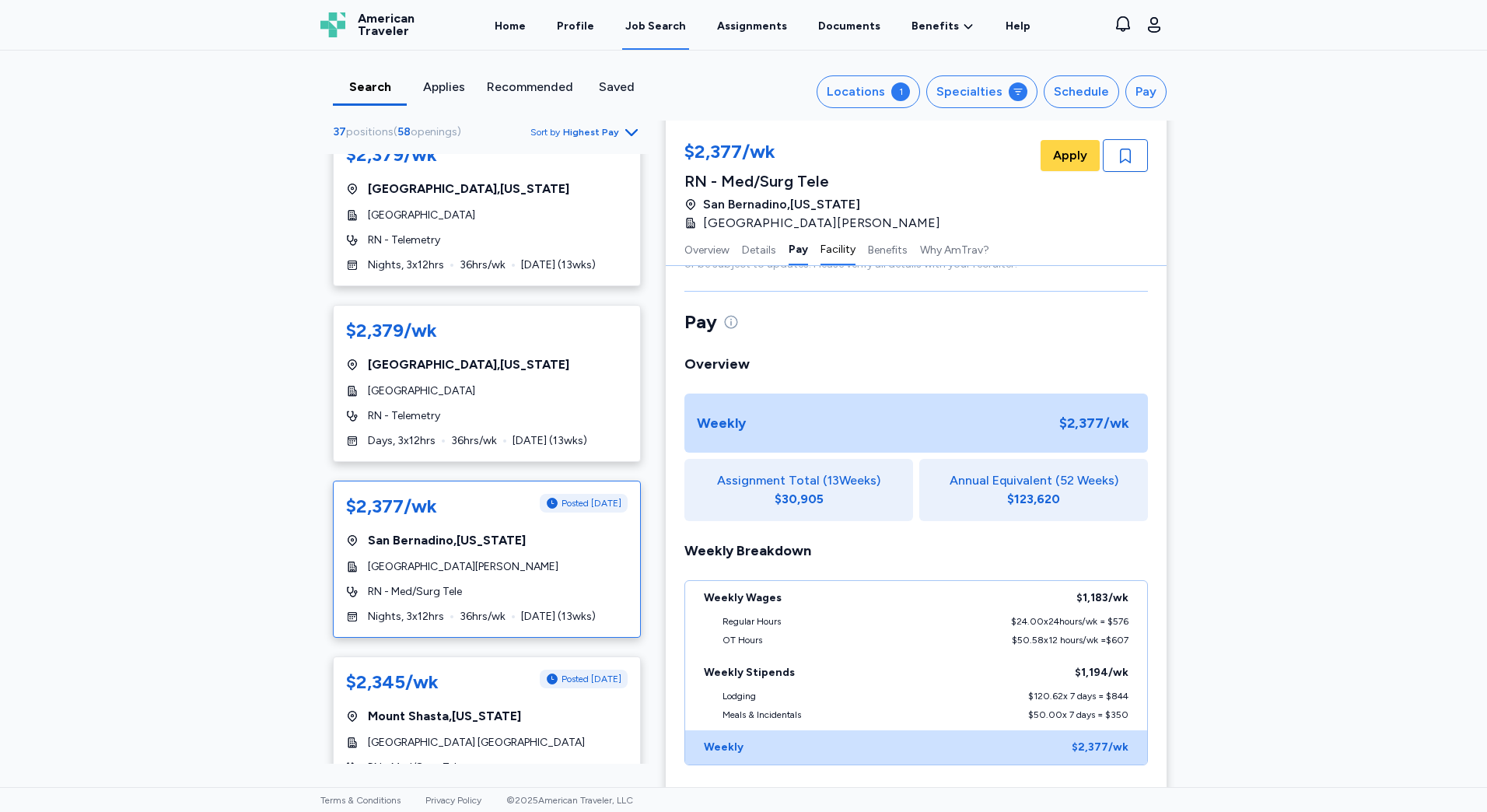
click at [830, 262] on button "Facility" at bounding box center [837, 249] width 35 height 33
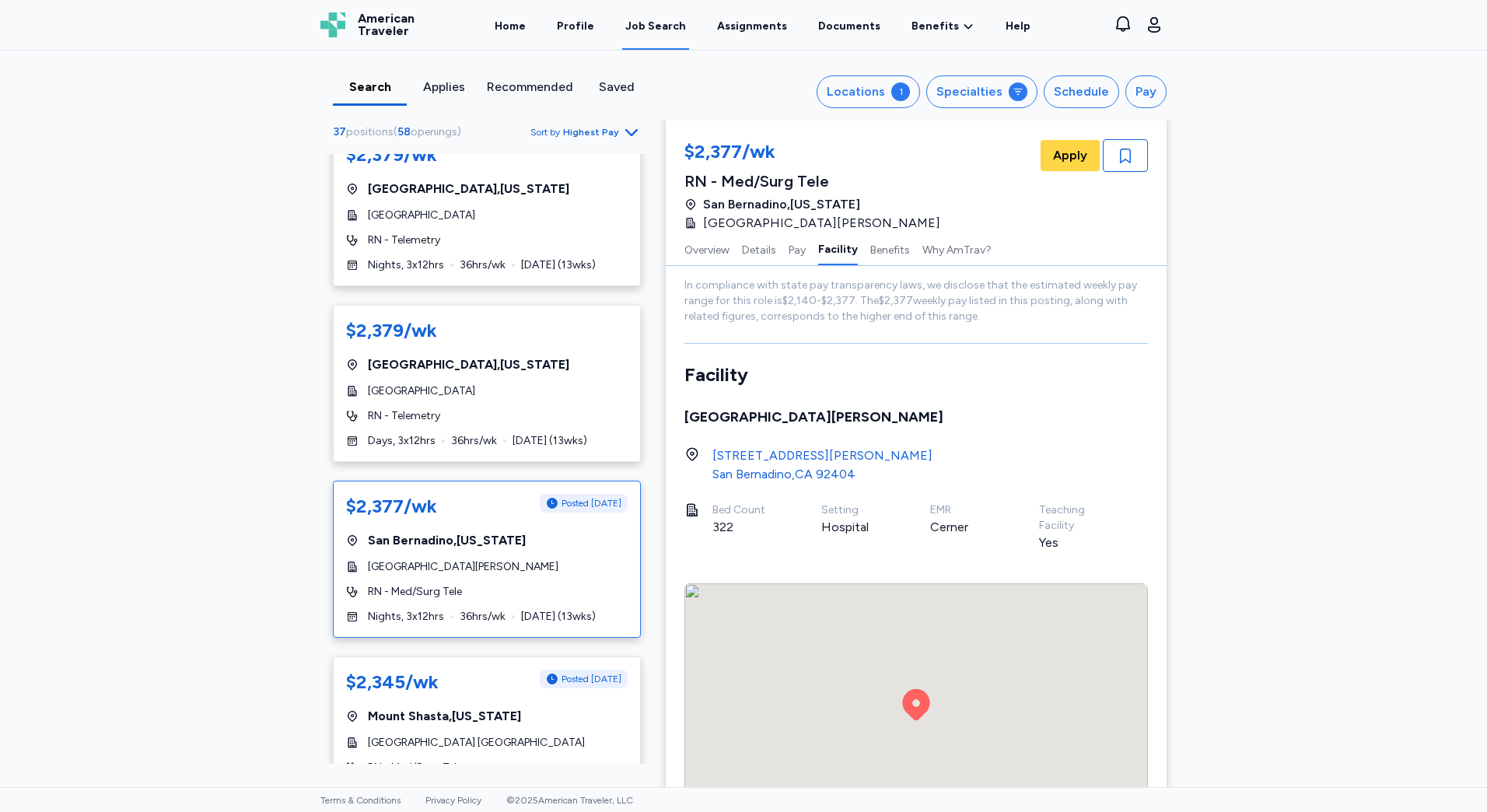
scroll to position [1639, 0]
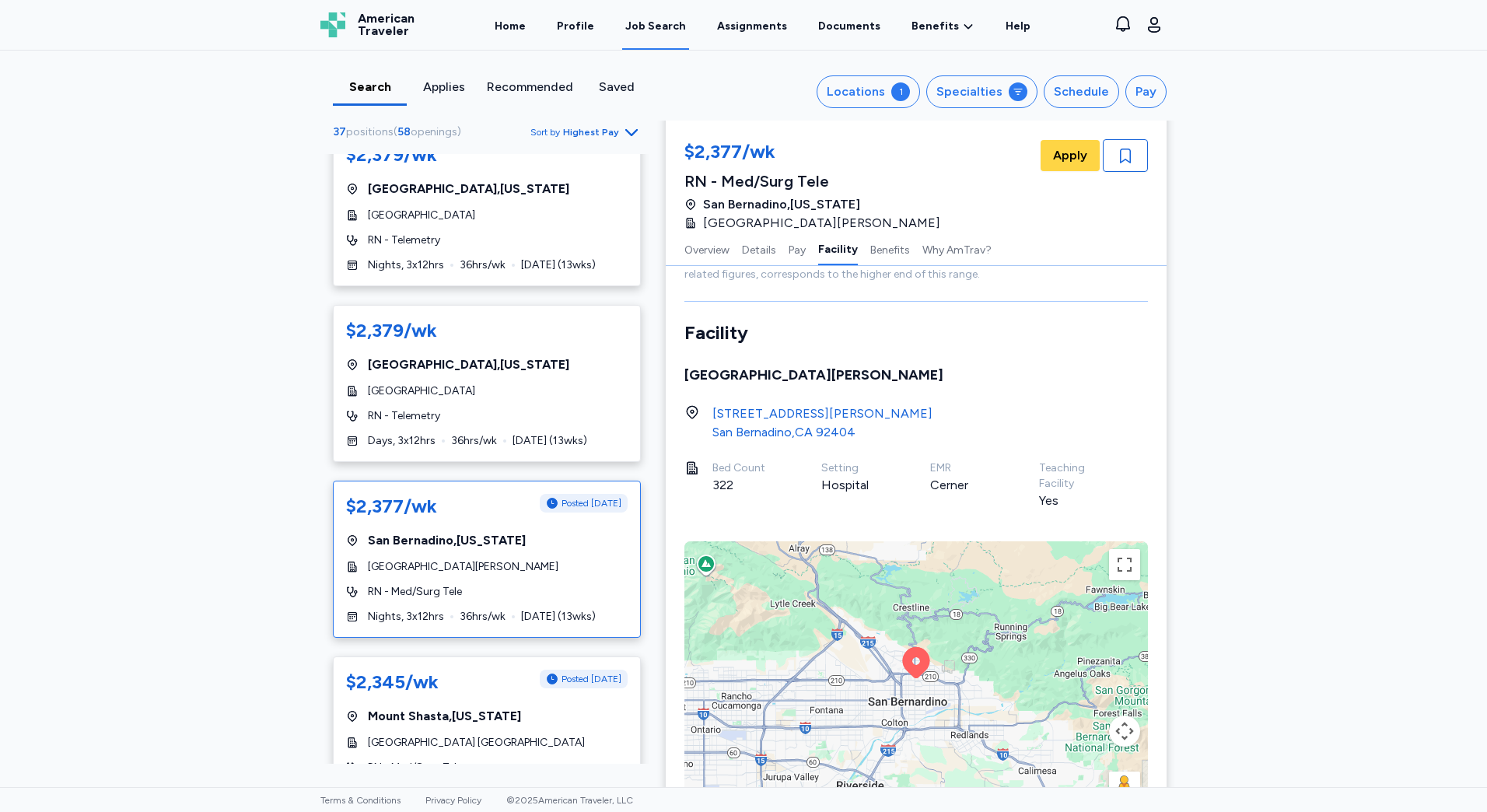
click at [773, 423] on div "[GEOGRAPHIC_DATA] , [GEOGRAPHIC_DATA] 92404" at bounding box center [822, 433] width 220 height 19
